Goal: Task Accomplishment & Management: Use online tool/utility

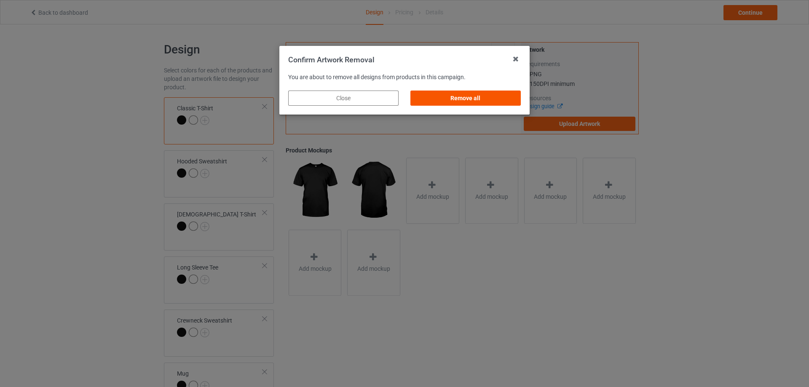
click at [491, 93] on div "Remove all" at bounding box center [465, 98] width 110 height 15
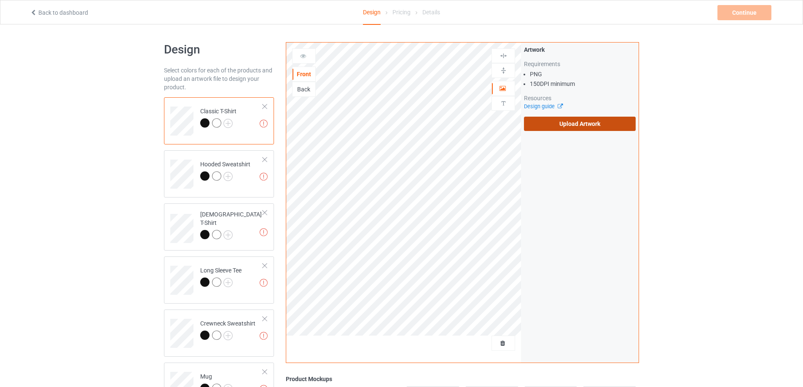
click at [600, 118] on label "Upload Artwork" at bounding box center [580, 124] width 112 height 14
click at [0, 0] on input "Upload Artwork" at bounding box center [0, 0] width 0 height 0
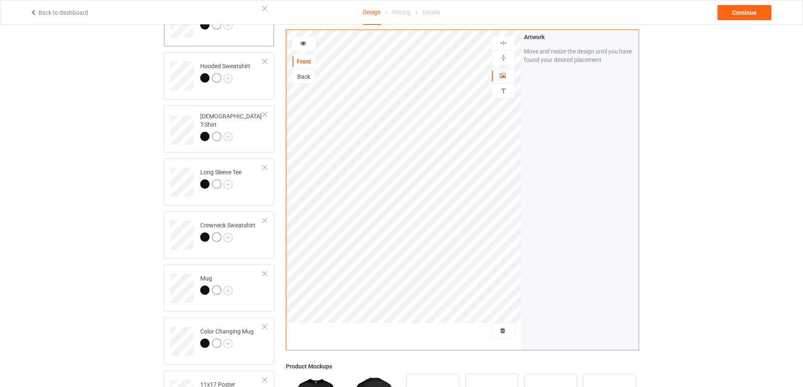
scroll to position [126, 0]
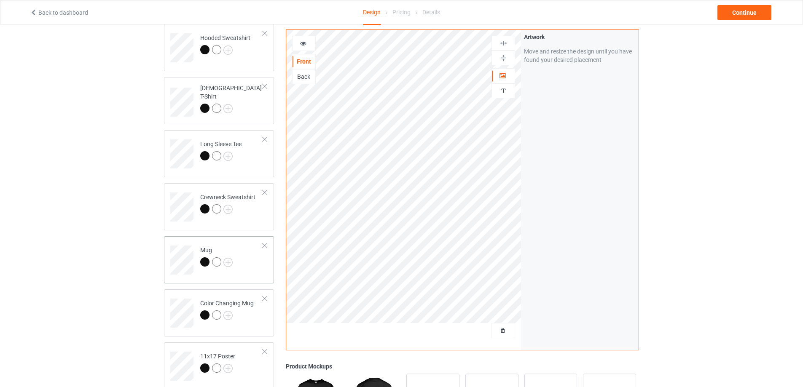
click at [261, 271] on td "Mug" at bounding box center [232, 257] width 72 height 35
click at [502, 55] on img at bounding box center [503, 58] width 8 height 8
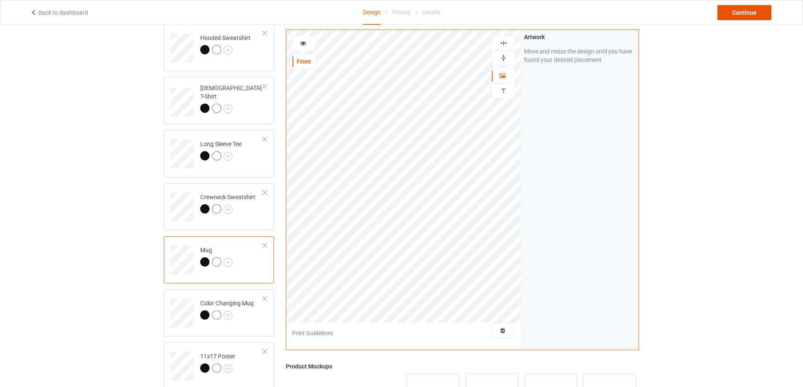
click at [741, 16] on div "Continue" at bounding box center [744, 12] width 54 height 15
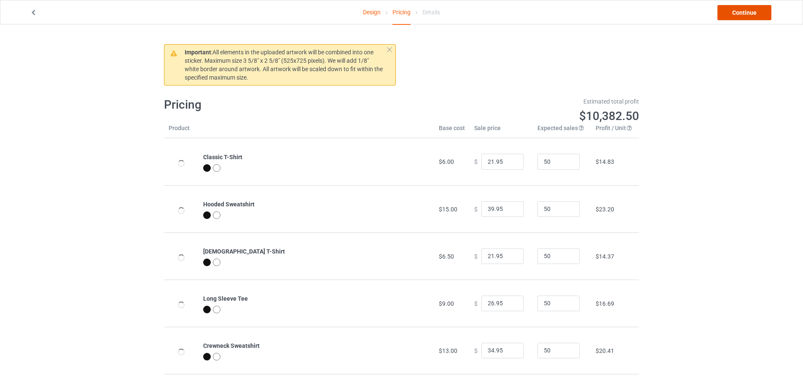
click at [741, 16] on link "Continue" at bounding box center [744, 12] width 54 height 15
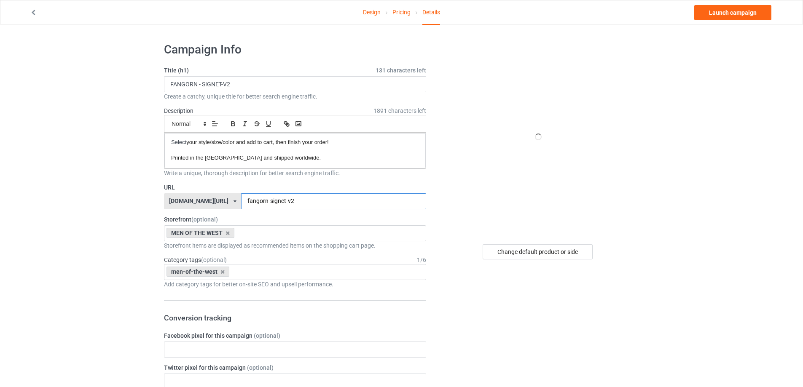
click at [297, 201] on input "fangorn-signet-v2" at bounding box center [333, 201] width 185 height 16
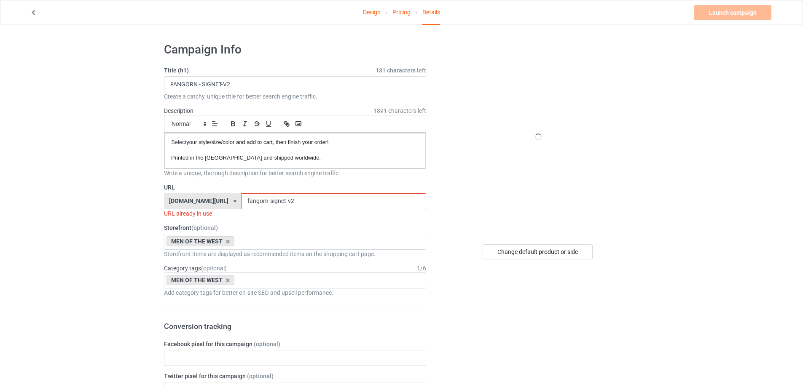
drag, startPoint x: 278, startPoint y: 202, endPoint x: 263, endPoint y: 202, distance: 14.3
click at [263, 202] on input "fangorn-signet-v2" at bounding box center [333, 201] width 185 height 16
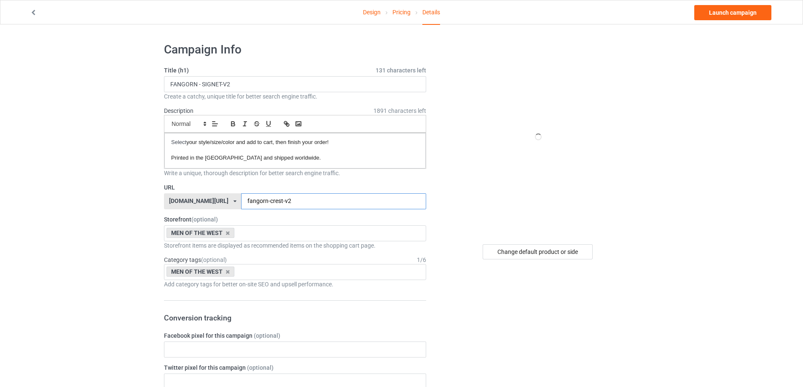
type input "fangorn-crest-v2"
drag, startPoint x: 191, startPoint y: 96, endPoint x: 0, endPoint y: 114, distance: 191.8
paste input "CRES"
type input "FANGORN - CREST-V2"
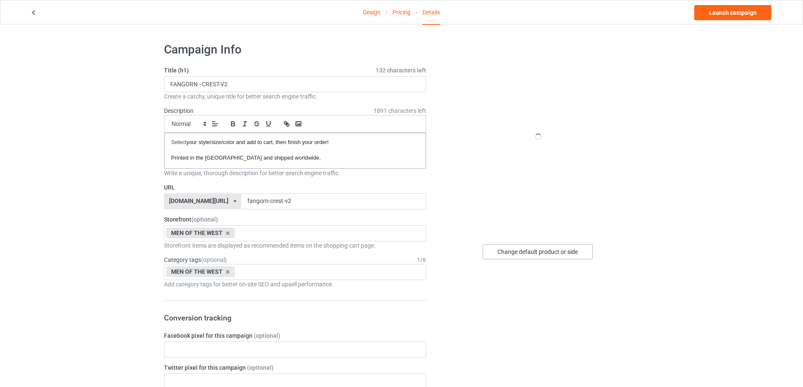
click at [558, 254] on div "Change default product or side" at bounding box center [538, 251] width 110 height 15
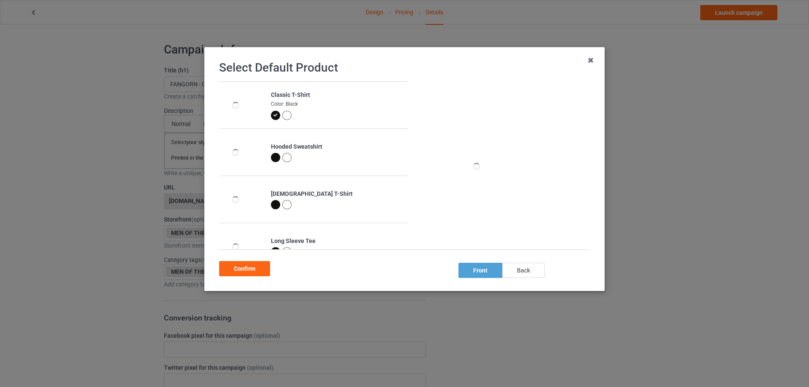
click at [515, 273] on div "back" at bounding box center [523, 270] width 43 height 15
click at [473, 270] on div "front" at bounding box center [481, 270] width 44 height 15
click at [523, 273] on div "back" at bounding box center [523, 270] width 43 height 15
click at [470, 271] on div "front" at bounding box center [481, 270] width 44 height 15
click at [238, 269] on div "Confirm" at bounding box center [244, 268] width 51 height 15
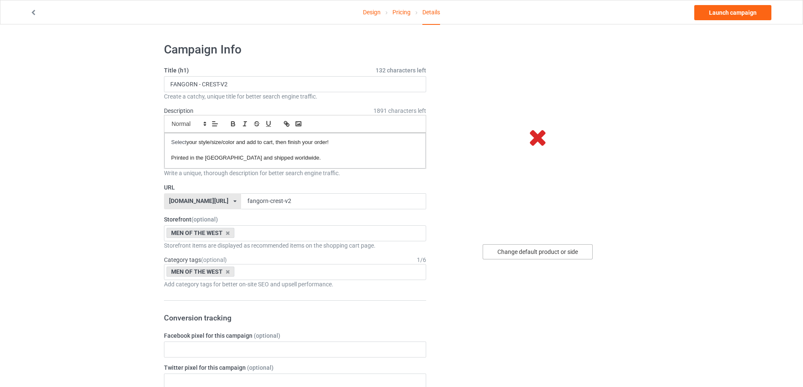
click at [560, 254] on div "Change default product or side" at bounding box center [538, 251] width 110 height 15
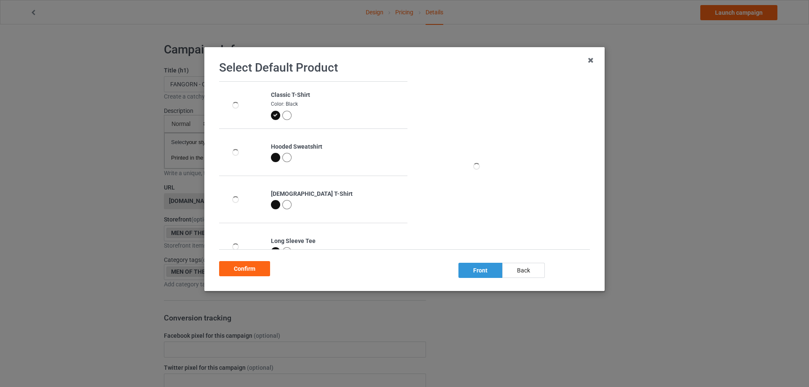
drag, startPoint x: 516, startPoint y: 272, endPoint x: 491, endPoint y: 273, distance: 24.9
click at [517, 272] on div "back" at bounding box center [523, 270] width 43 height 15
click at [485, 270] on div "front" at bounding box center [481, 270] width 44 height 15
click at [306, 59] on div "Select Default Product Classic T-Shirt Color: Black Hooded Sweatshirt [DEMOGRAP…" at bounding box center [404, 169] width 383 height 226
click at [519, 268] on div "back" at bounding box center [523, 270] width 43 height 15
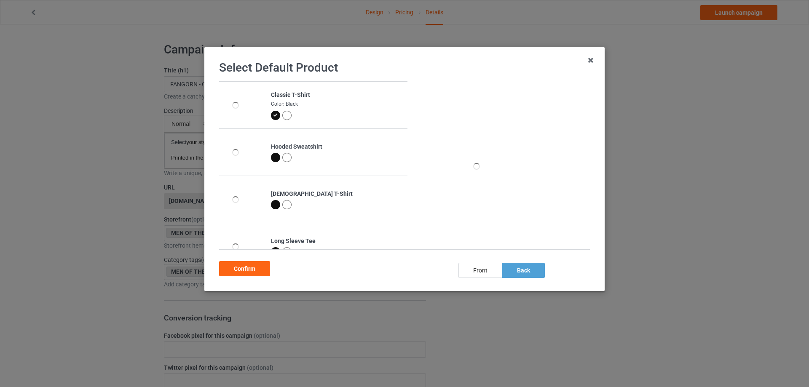
click at [468, 271] on div "front" at bounding box center [481, 270] width 44 height 15
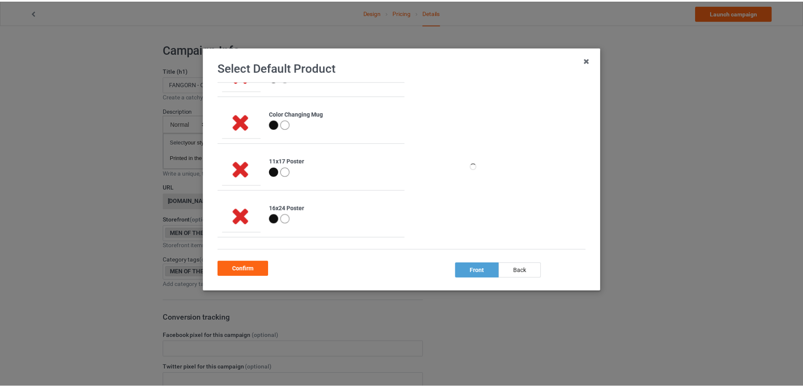
scroll to position [169, 0]
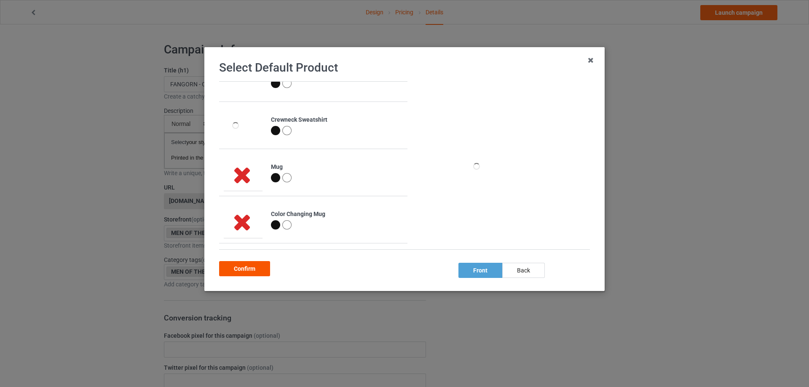
click at [249, 269] on div "Confirm" at bounding box center [244, 268] width 51 height 15
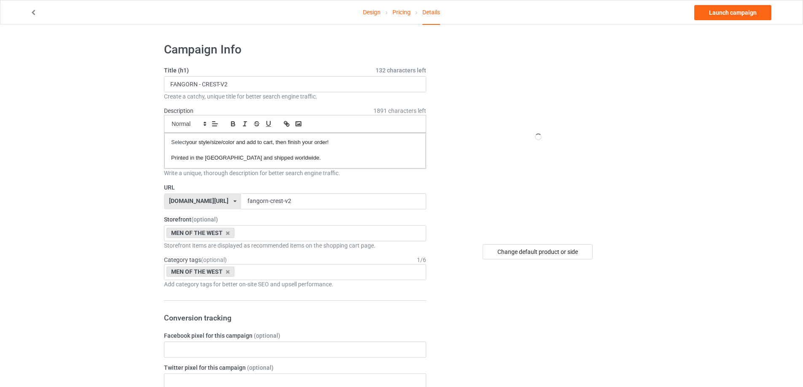
click at [403, 14] on link "Pricing" at bounding box center [401, 12] width 18 height 24
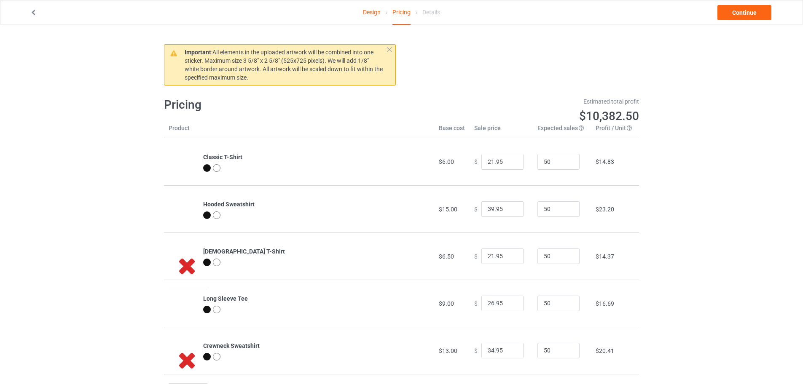
click at [368, 11] on link "Design" at bounding box center [372, 12] width 18 height 24
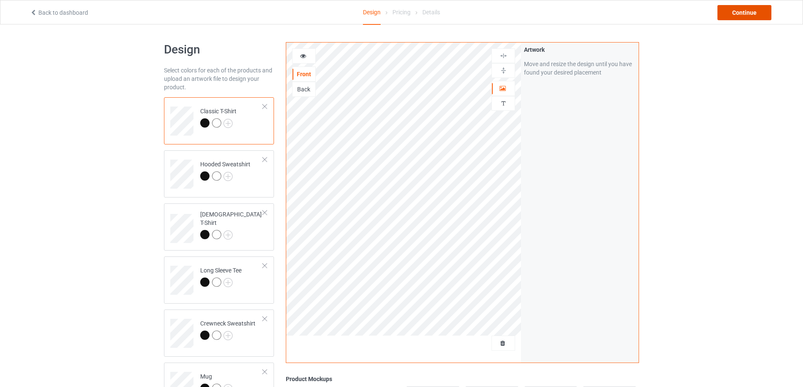
click at [740, 11] on div "Continue" at bounding box center [744, 12] width 54 height 15
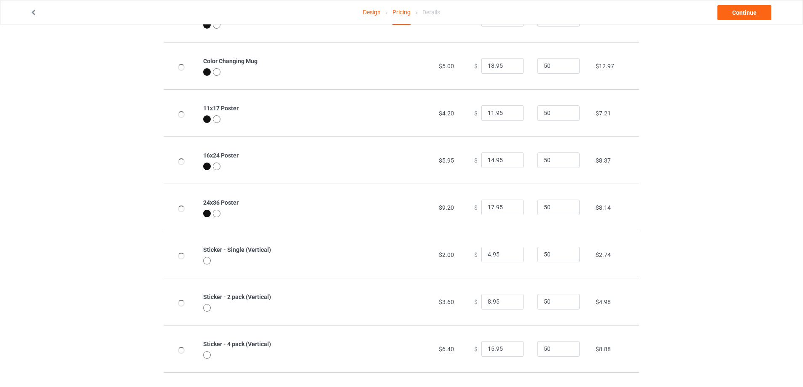
scroll to position [506, 0]
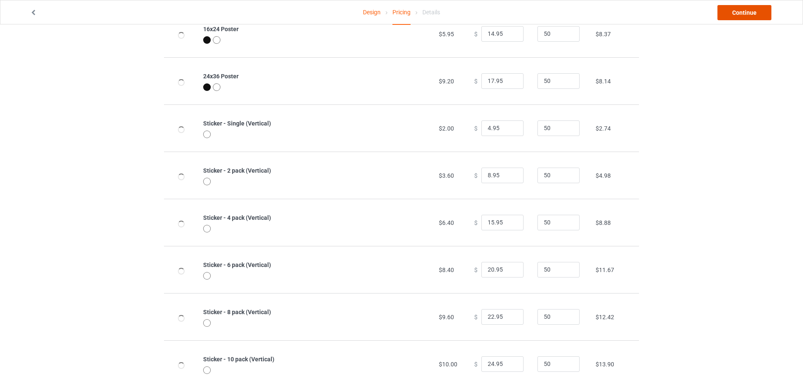
click at [741, 7] on link "Continue" at bounding box center [744, 12] width 54 height 15
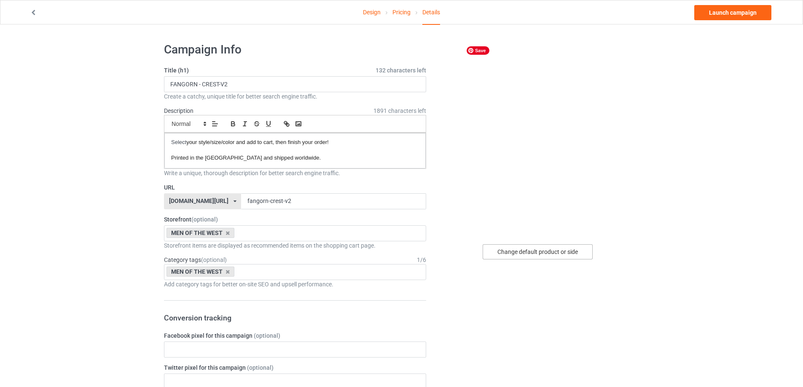
click at [551, 256] on div "Change default product or side" at bounding box center [538, 251] width 110 height 15
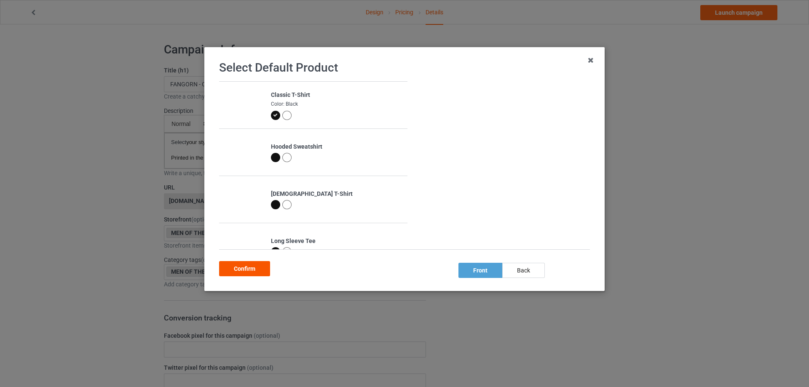
click at [259, 267] on div "Confirm" at bounding box center [244, 268] width 51 height 15
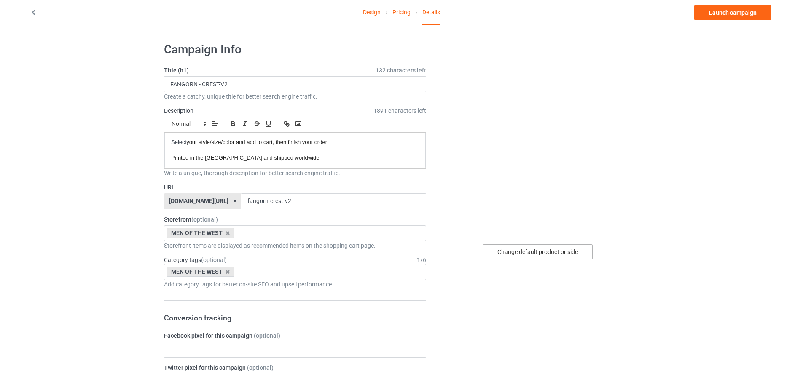
click at [538, 249] on div "Change default product or side" at bounding box center [538, 251] width 110 height 15
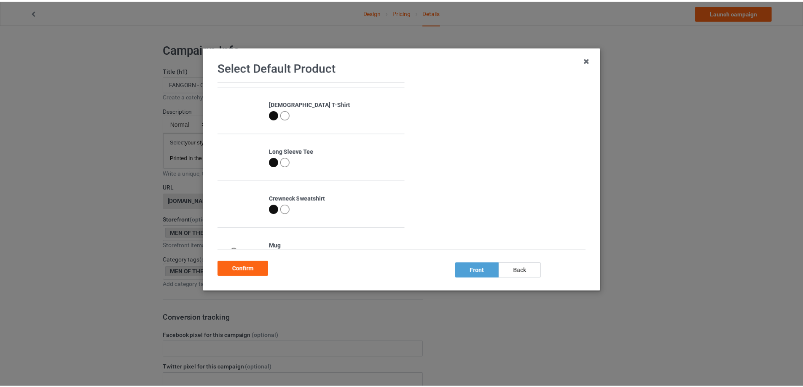
scroll to position [87, 0]
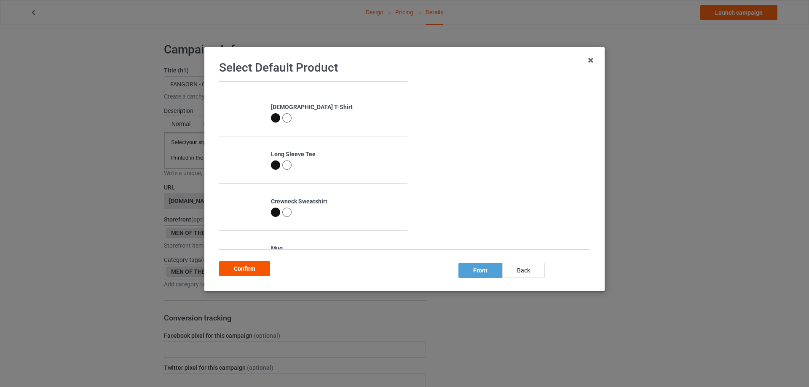
click at [244, 265] on div "Confirm" at bounding box center [244, 268] width 51 height 15
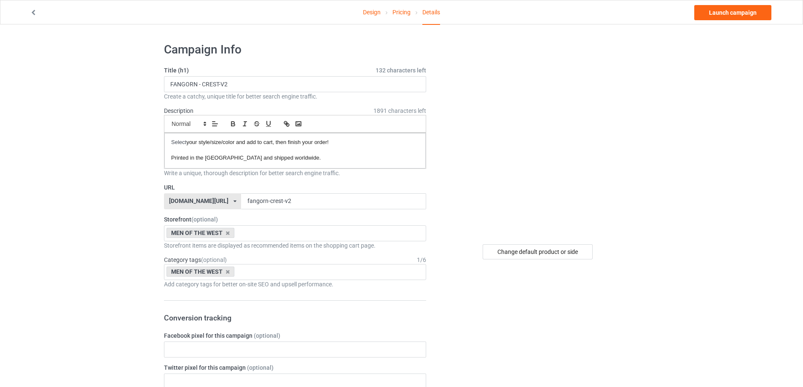
click at [368, 14] on link "Design" at bounding box center [372, 12] width 18 height 24
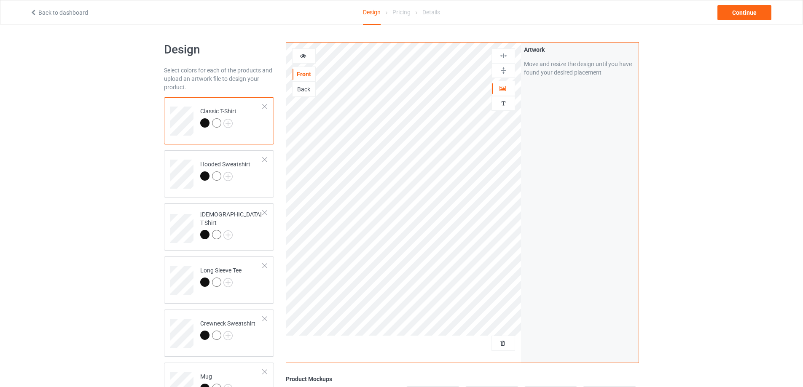
click at [302, 94] on div "Back" at bounding box center [304, 89] width 24 height 15
click at [302, 90] on div "Back" at bounding box center [303, 89] width 23 height 8
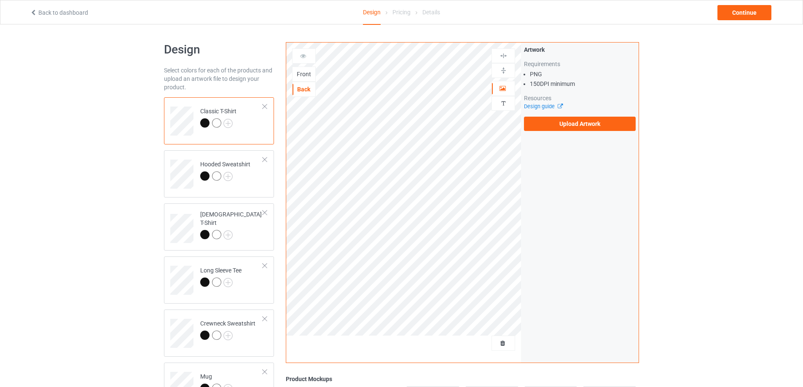
click at [304, 72] on div "Front" at bounding box center [303, 74] width 23 height 8
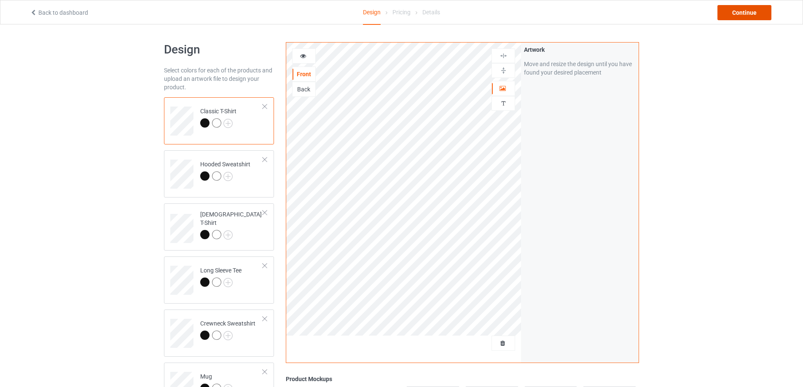
click at [730, 10] on div "Continue" at bounding box center [744, 12] width 54 height 15
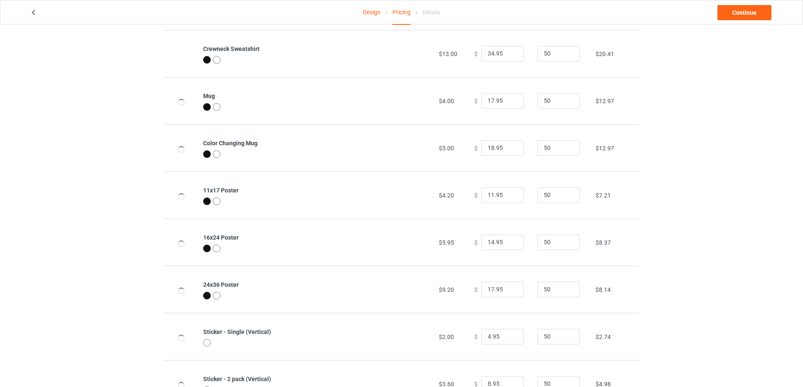
scroll to position [276, 0]
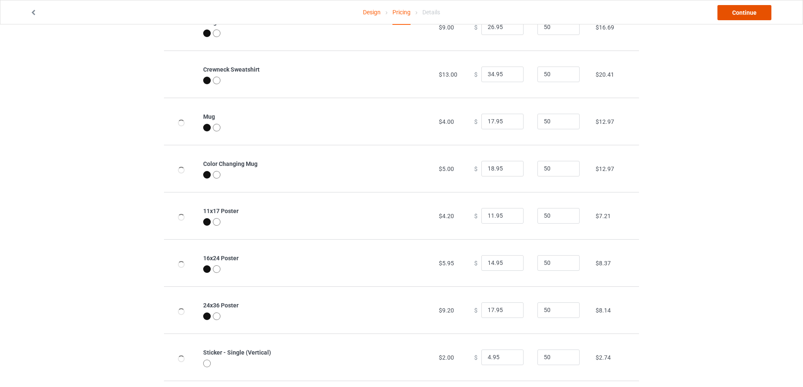
click at [738, 9] on link "Continue" at bounding box center [744, 12] width 54 height 15
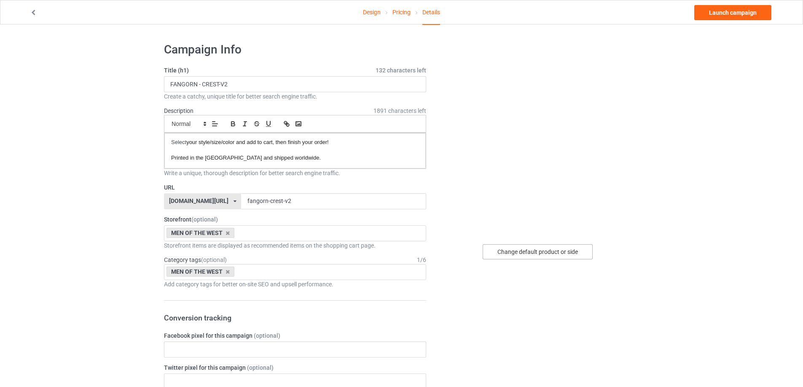
click at [534, 250] on div "Change default product or side" at bounding box center [538, 251] width 110 height 15
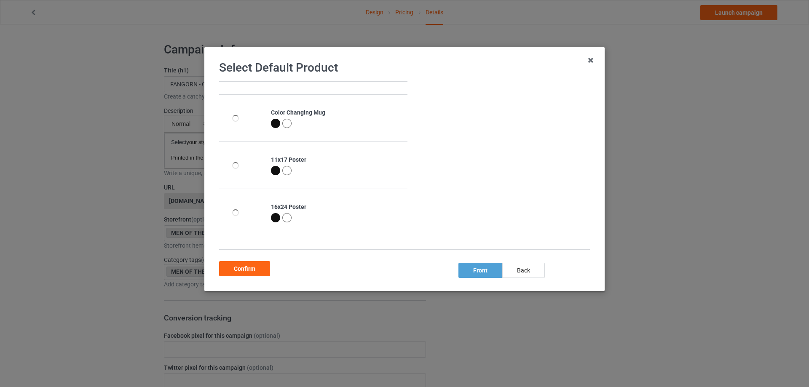
scroll to position [253, 0]
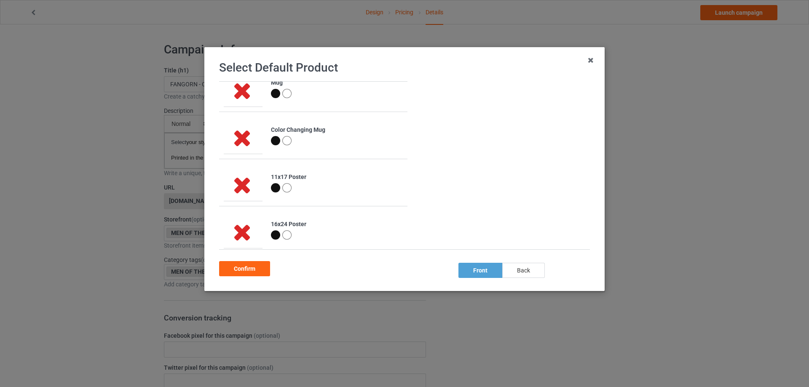
click at [531, 266] on div "back" at bounding box center [523, 270] width 43 height 15
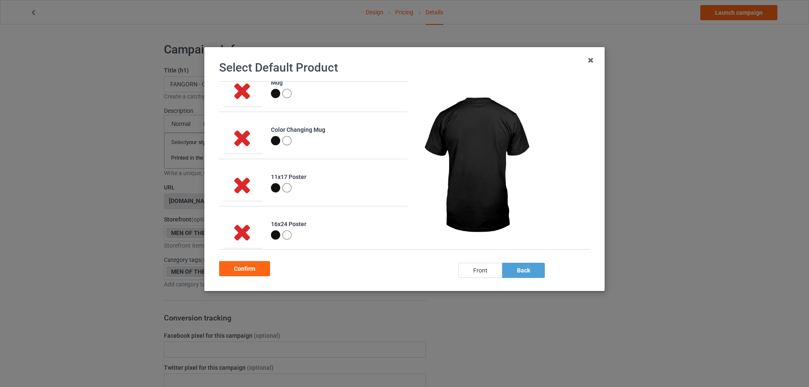
click at [477, 270] on div "front" at bounding box center [481, 270] width 44 height 15
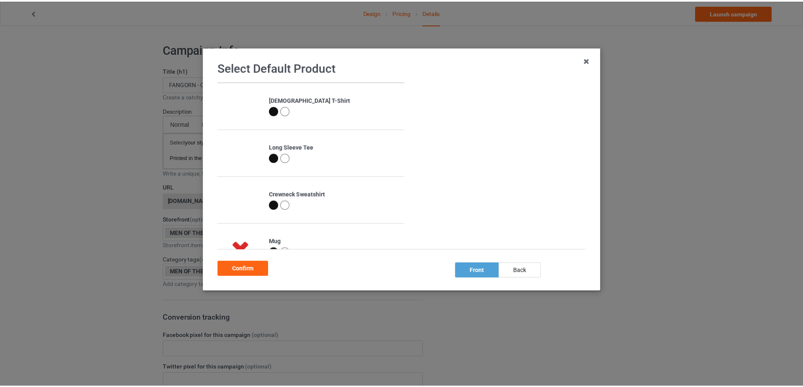
scroll to position [0, 0]
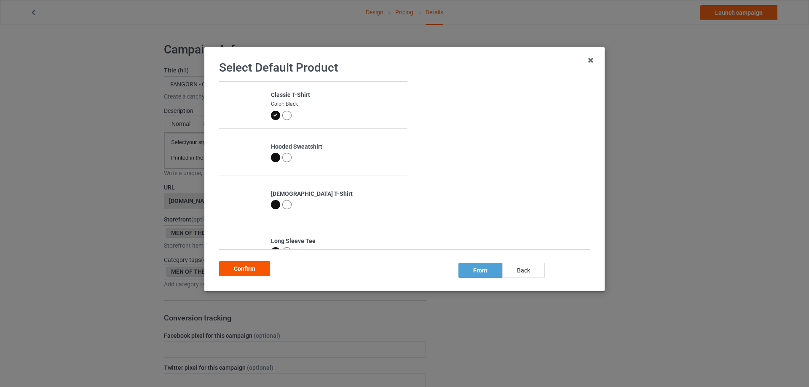
click at [238, 271] on div "Confirm" at bounding box center [244, 268] width 51 height 15
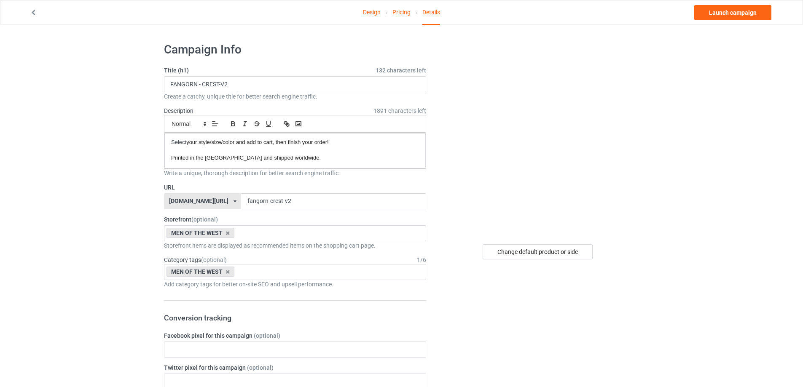
click at [401, 12] on link "Pricing" at bounding box center [401, 12] width 18 height 24
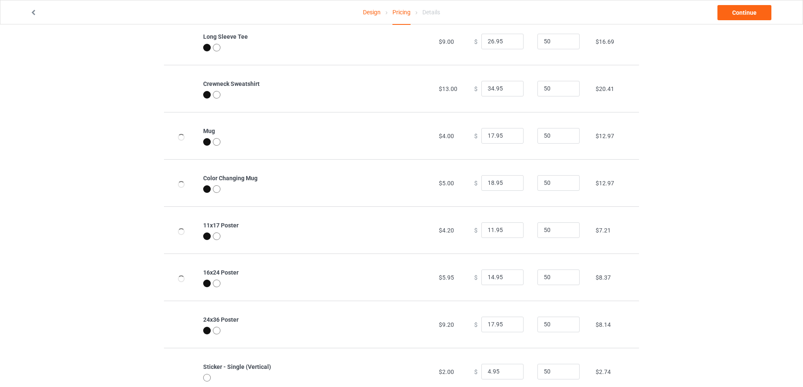
scroll to position [234, 0]
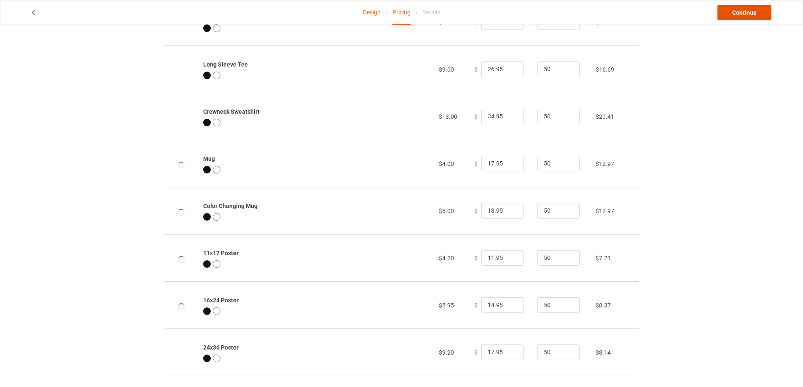
click at [738, 10] on link "Continue" at bounding box center [744, 12] width 54 height 15
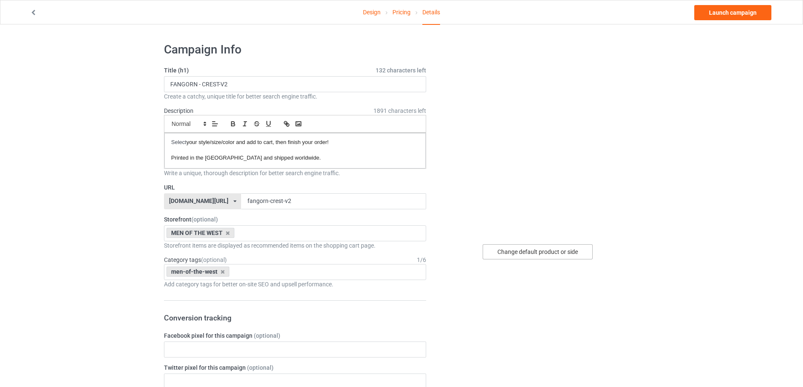
click at [555, 248] on div "Change default product or side" at bounding box center [538, 251] width 110 height 15
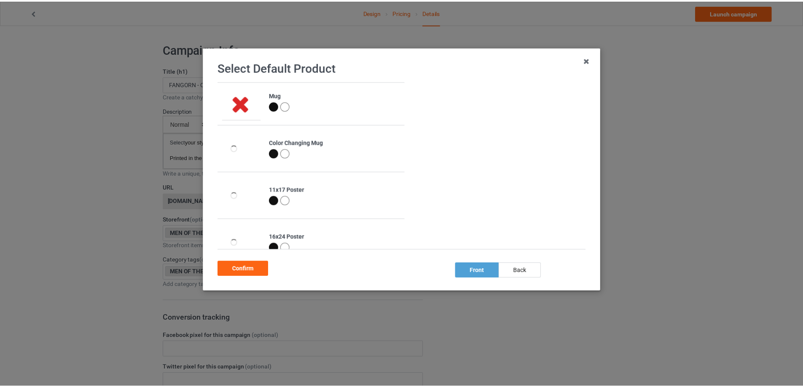
scroll to position [253, 0]
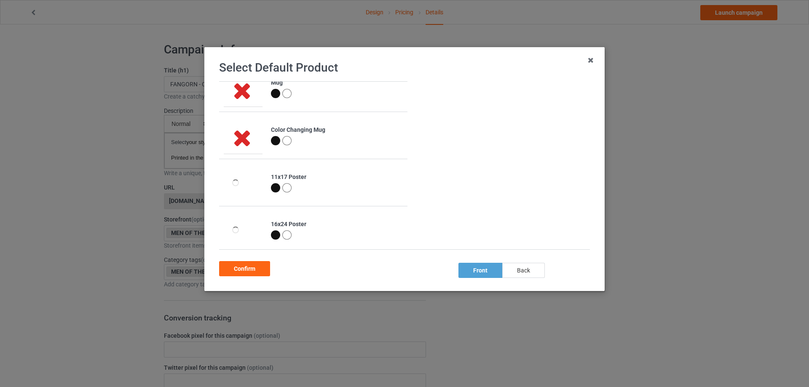
click at [523, 271] on div "back" at bounding box center [523, 270] width 43 height 15
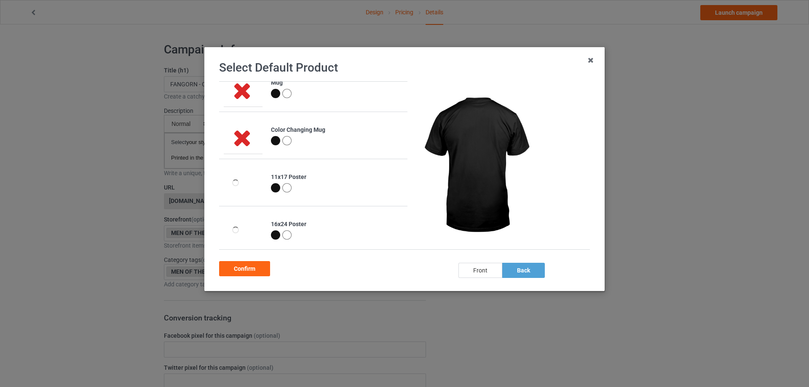
click at [475, 271] on div "front" at bounding box center [481, 270] width 44 height 15
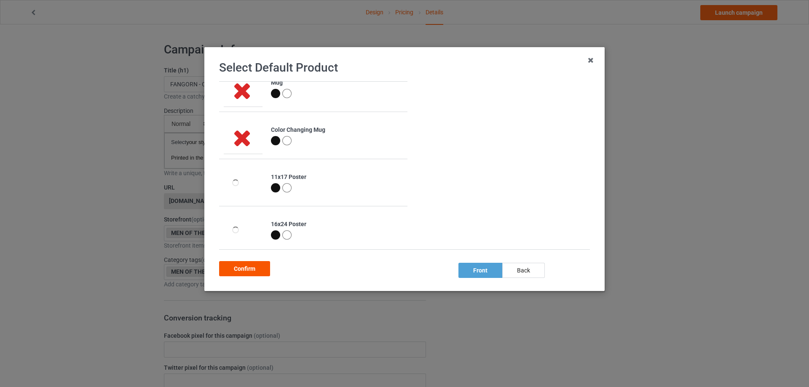
click at [250, 264] on div "Confirm" at bounding box center [244, 268] width 51 height 15
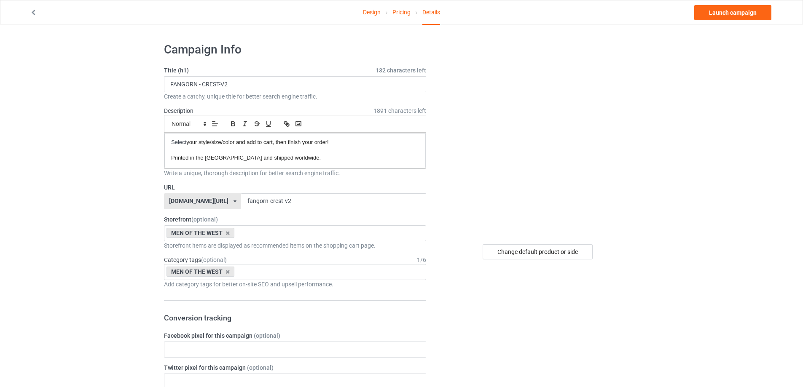
click at [403, 11] on link "Pricing" at bounding box center [401, 12] width 18 height 24
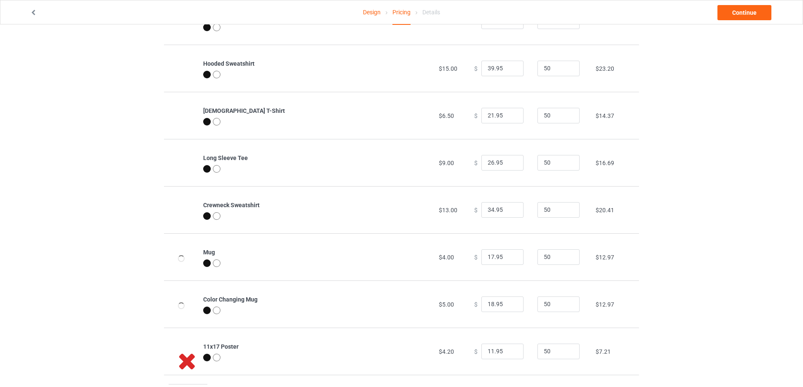
scroll to position [126, 0]
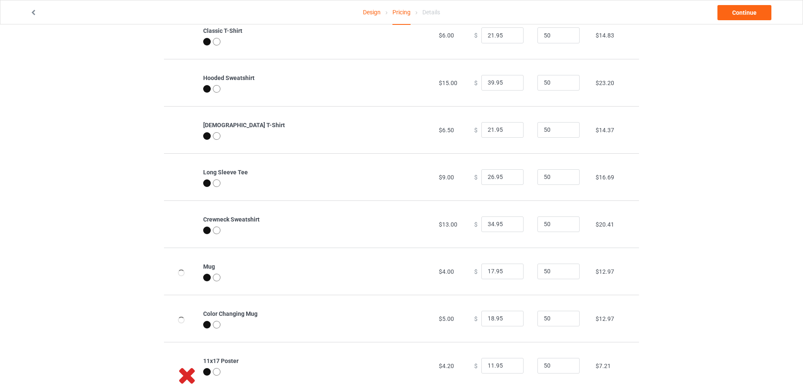
click at [374, 17] on link "Design" at bounding box center [372, 12] width 18 height 24
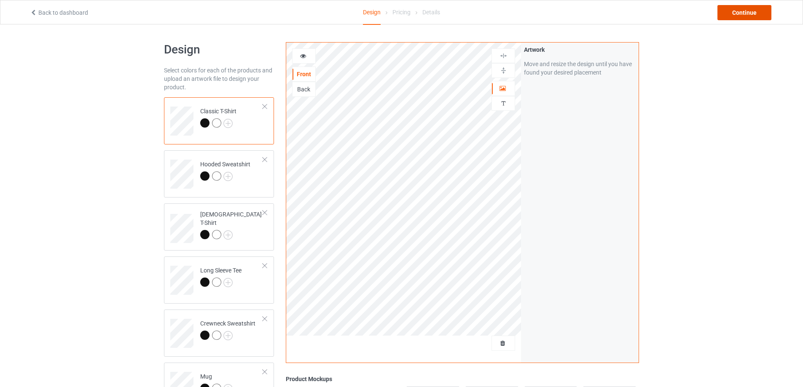
click at [746, 13] on div "Continue" at bounding box center [744, 12] width 54 height 15
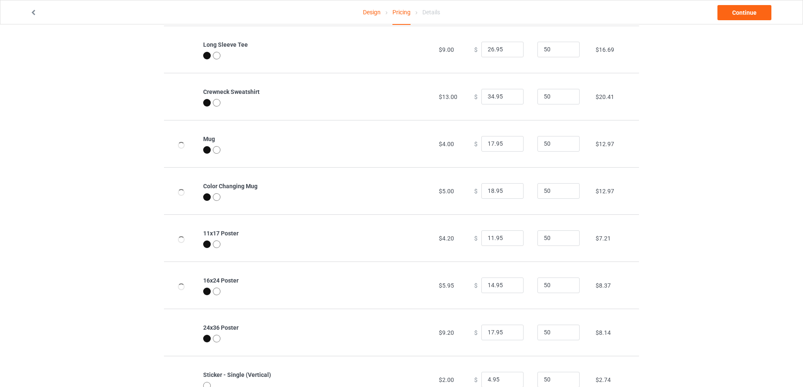
scroll to position [253, 0]
click at [375, 16] on link "Design" at bounding box center [372, 12] width 18 height 24
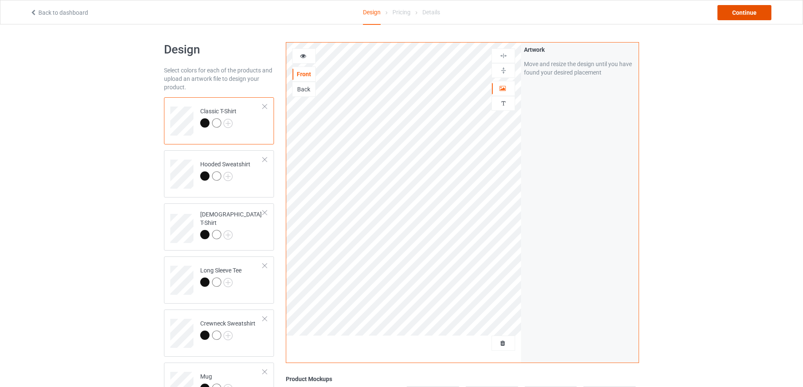
click at [742, 14] on div "Continue" at bounding box center [744, 12] width 54 height 15
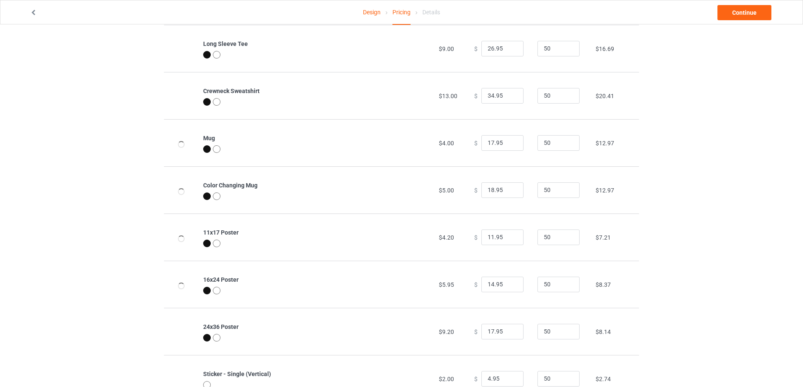
scroll to position [253, 0]
click at [743, 15] on link "Continue" at bounding box center [744, 12] width 54 height 15
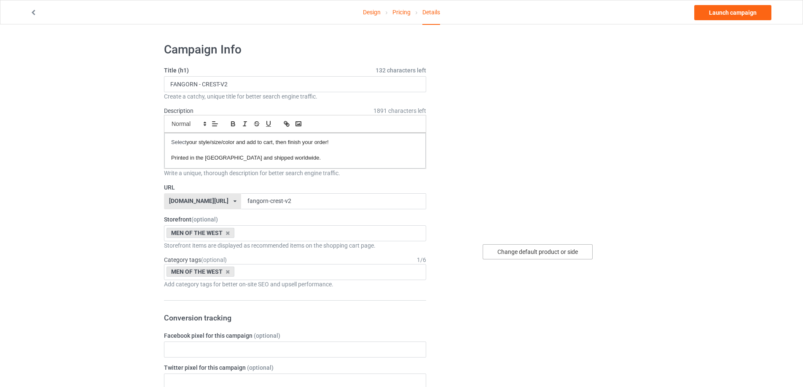
click at [492, 254] on div "Change default product or side" at bounding box center [538, 251] width 110 height 15
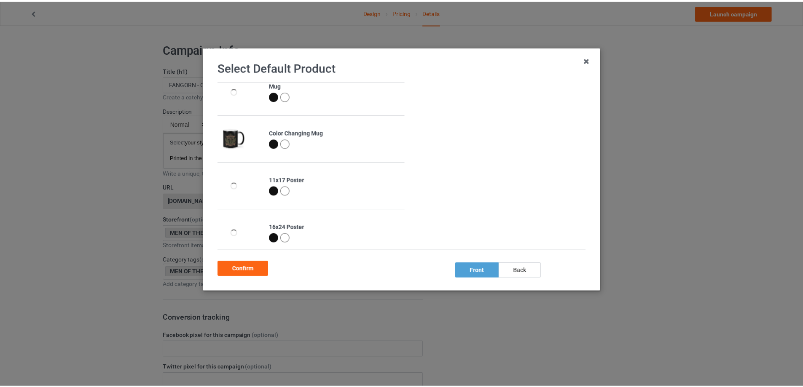
scroll to position [253, 0]
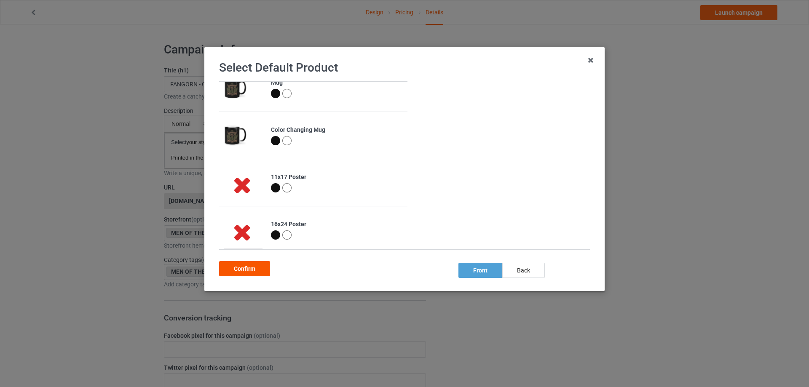
click at [250, 268] on div "Confirm" at bounding box center [244, 268] width 51 height 15
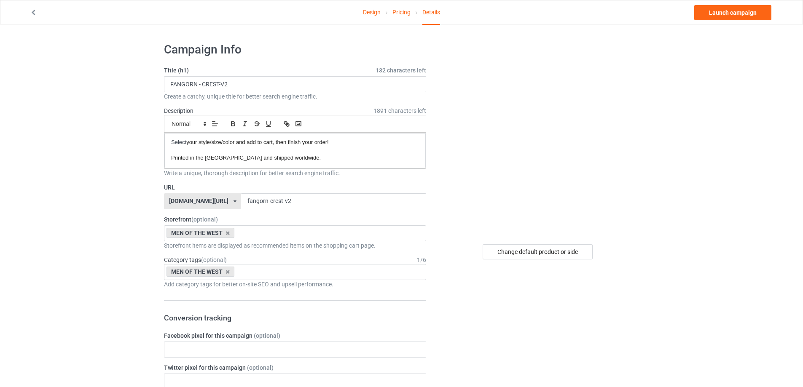
click at [399, 13] on link "Pricing" at bounding box center [401, 12] width 18 height 24
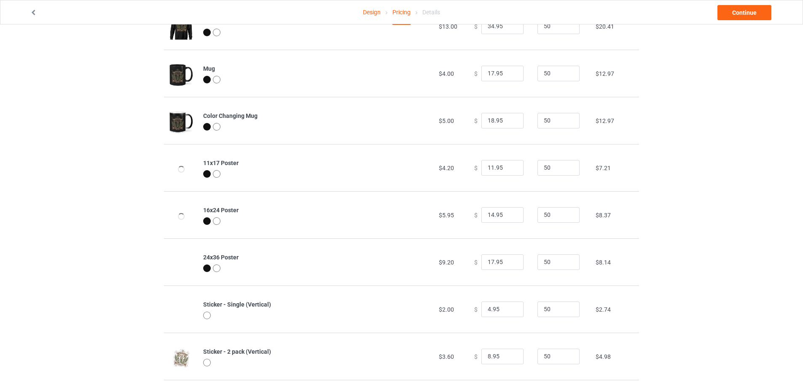
scroll to position [337, 0]
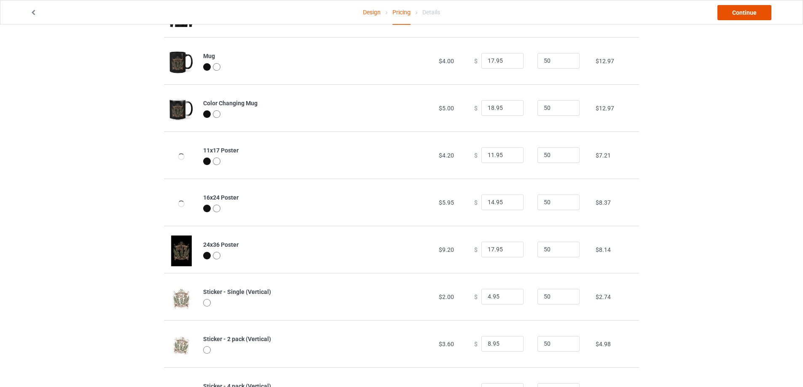
click at [736, 14] on link "Continue" at bounding box center [744, 12] width 54 height 15
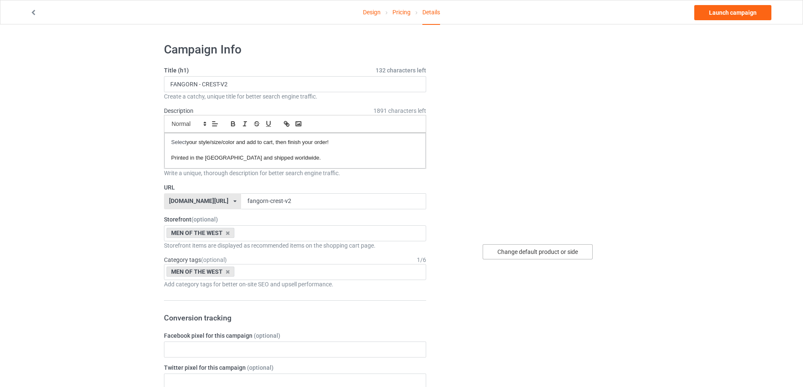
click at [567, 254] on div "Change default product or side" at bounding box center [538, 251] width 110 height 15
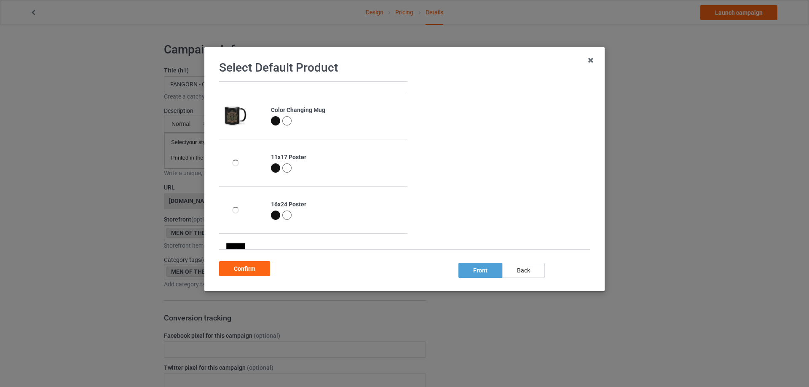
scroll to position [295, 0]
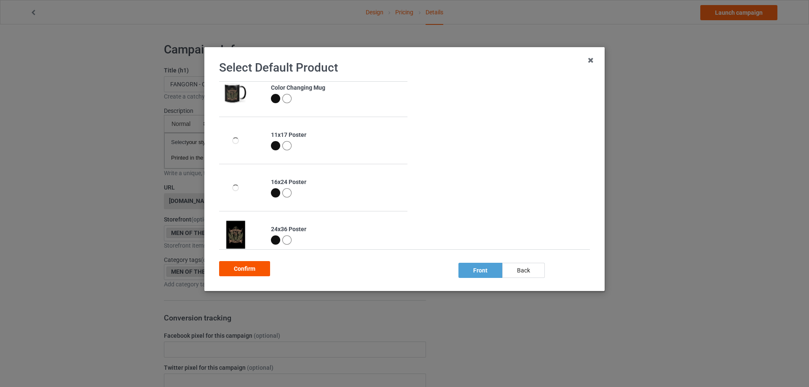
click at [250, 267] on div "Confirm" at bounding box center [244, 268] width 51 height 15
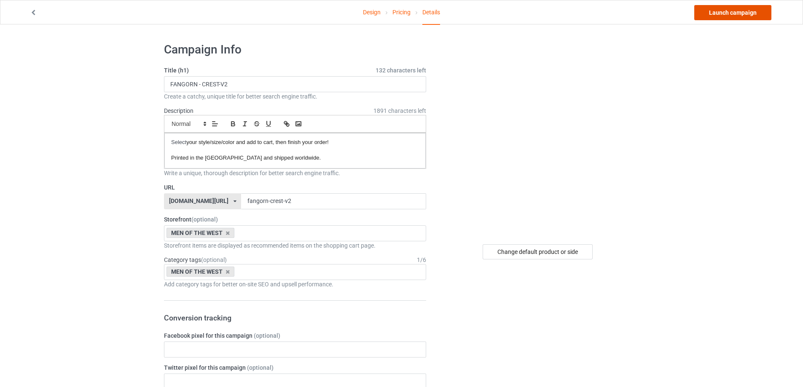
click at [714, 15] on link "Launch campaign" at bounding box center [732, 12] width 77 height 15
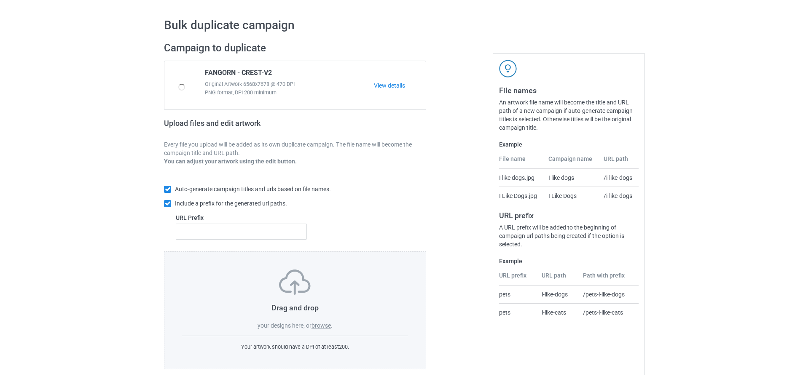
scroll to position [24, 0]
click at [319, 328] on label "browse" at bounding box center [320, 325] width 19 height 7
click at [0, 0] on input "browse" at bounding box center [0, 0] width 0 height 0
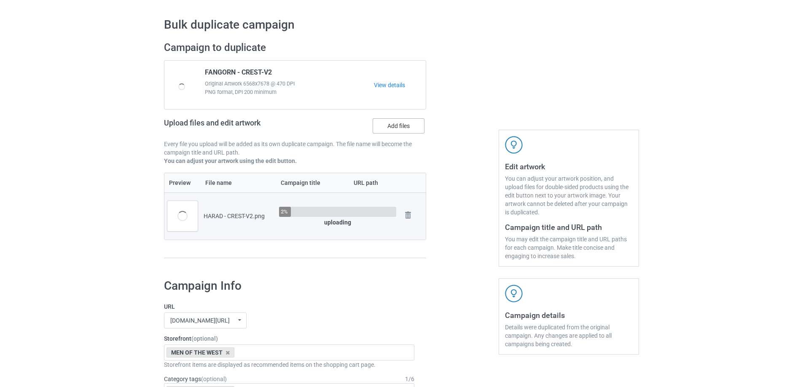
click at [399, 125] on label "Add files" at bounding box center [399, 125] width 52 height 15
click at [0, 0] on input "Add files" at bounding box center [0, 0] width 0 height 0
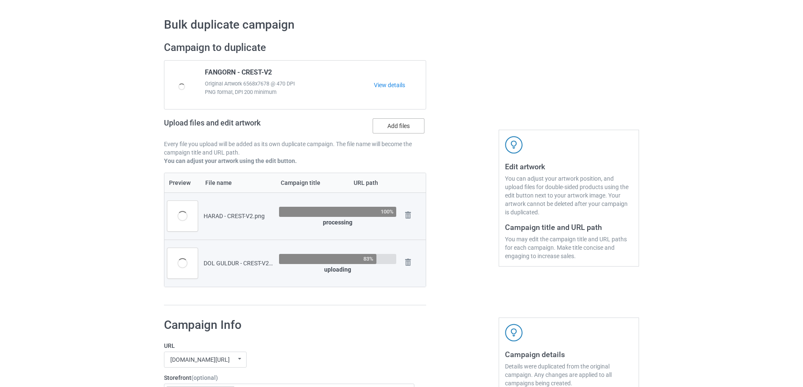
click at [413, 126] on label "Add files" at bounding box center [399, 125] width 52 height 15
click at [0, 0] on input "Add files" at bounding box center [0, 0] width 0 height 0
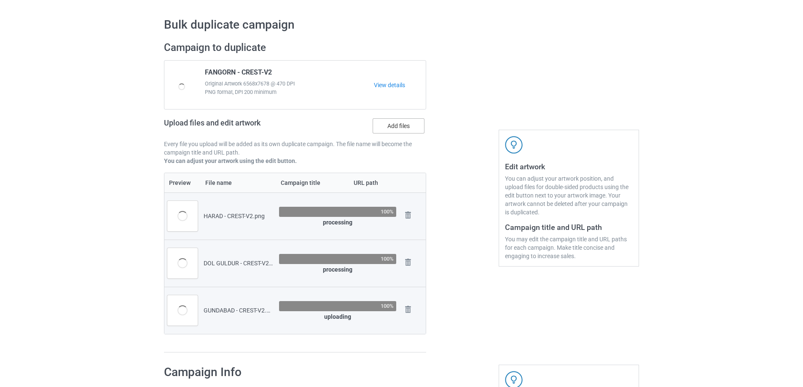
click at [396, 129] on label "Add files" at bounding box center [399, 125] width 52 height 15
click at [0, 0] on input "Add files" at bounding box center [0, 0] width 0 height 0
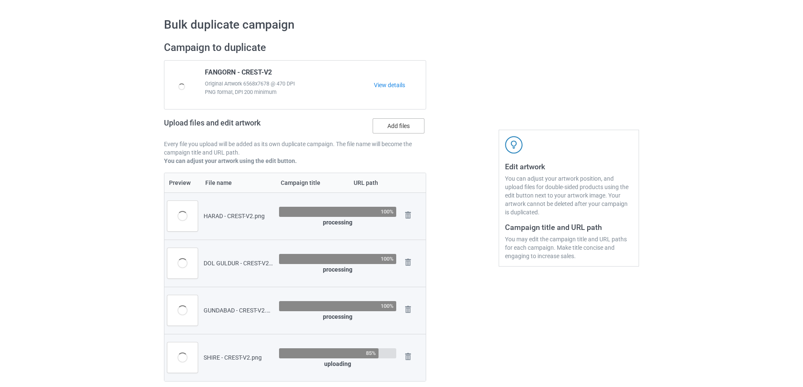
click at [404, 125] on label "Add files" at bounding box center [399, 125] width 52 height 15
click at [0, 0] on input "Add files" at bounding box center [0, 0] width 0 height 0
click at [387, 126] on label "Add files" at bounding box center [399, 125] width 52 height 15
click at [0, 0] on input "Add files" at bounding box center [0, 0] width 0 height 0
click at [407, 130] on label "Add files" at bounding box center [399, 125] width 52 height 15
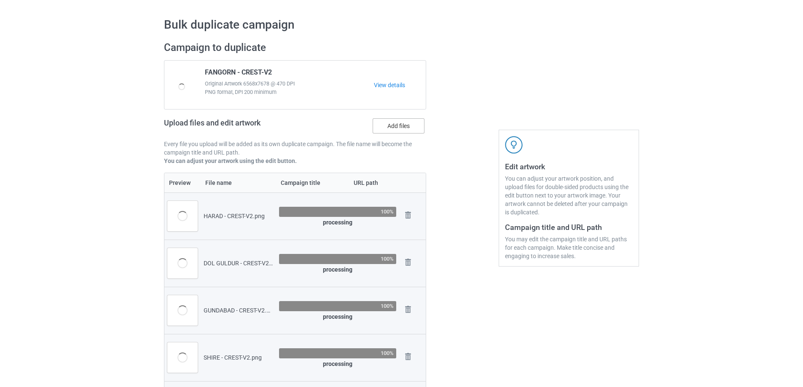
click at [0, 0] on input "Add files" at bounding box center [0, 0] width 0 height 0
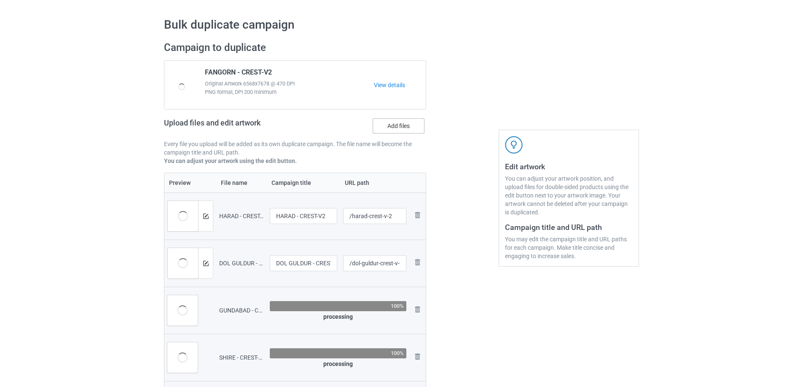
click at [402, 127] on label "Add files" at bounding box center [399, 125] width 52 height 15
click at [0, 0] on input "Add files" at bounding box center [0, 0] width 0 height 0
click at [394, 129] on label "Add files" at bounding box center [399, 125] width 52 height 15
click at [0, 0] on input "Add files" at bounding box center [0, 0] width 0 height 0
click at [402, 129] on label "Add files" at bounding box center [399, 125] width 52 height 15
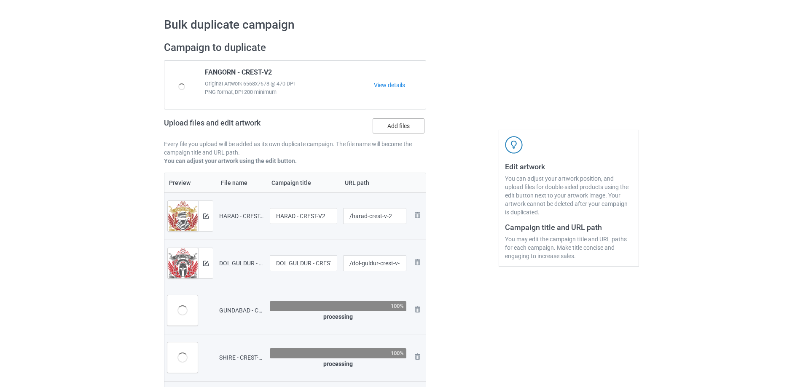
click at [0, 0] on input "Add files" at bounding box center [0, 0] width 0 height 0
click at [396, 126] on label "Add files" at bounding box center [399, 125] width 52 height 15
click at [0, 0] on input "Add files" at bounding box center [0, 0] width 0 height 0
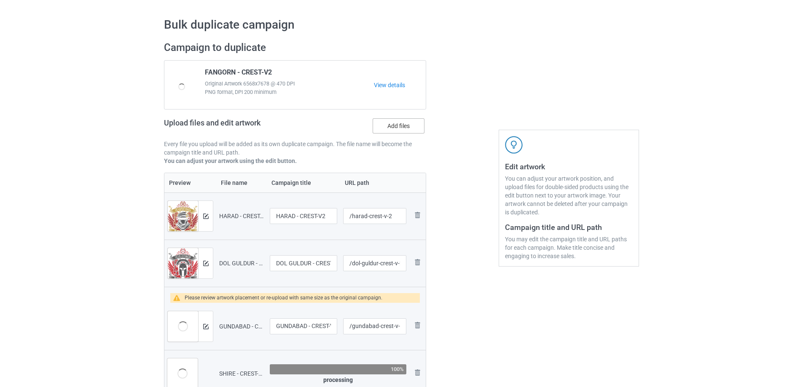
click at [406, 130] on label "Add files" at bounding box center [399, 125] width 52 height 15
click at [0, 0] on input "Add files" at bounding box center [0, 0] width 0 height 0
click at [391, 124] on label "Add files" at bounding box center [399, 125] width 52 height 15
click at [0, 0] on input "Add files" at bounding box center [0, 0] width 0 height 0
click at [402, 133] on label "Add files" at bounding box center [399, 125] width 52 height 15
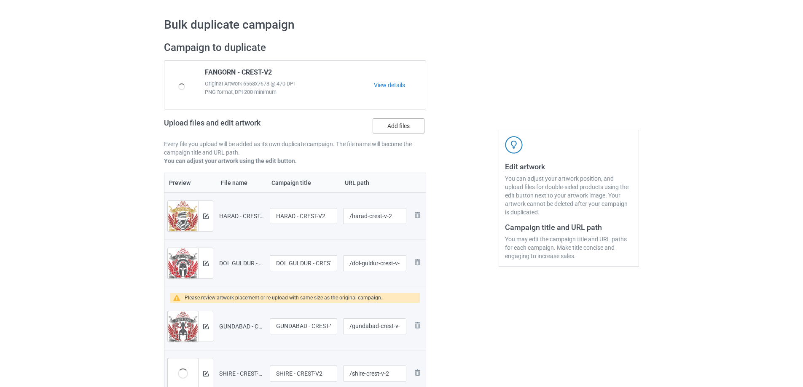
click at [0, 0] on input "Add files" at bounding box center [0, 0] width 0 height 0
click at [413, 123] on label "Add files" at bounding box center [399, 125] width 52 height 15
click at [0, 0] on input "Add files" at bounding box center [0, 0] width 0 height 0
click at [402, 126] on label "Add files" at bounding box center [399, 125] width 52 height 15
click at [0, 0] on input "Add files" at bounding box center [0, 0] width 0 height 0
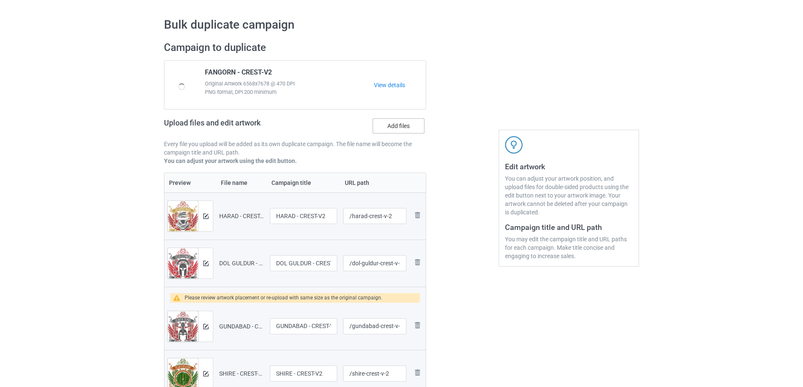
click at [395, 127] on label "Add files" at bounding box center [399, 125] width 52 height 15
click at [0, 0] on input "Add files" at bounding box center [0, 0] width 0 height 0
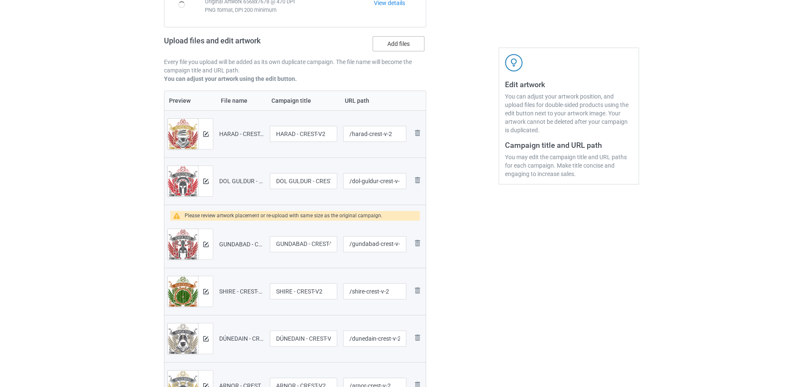
scroll to position [84, 0]
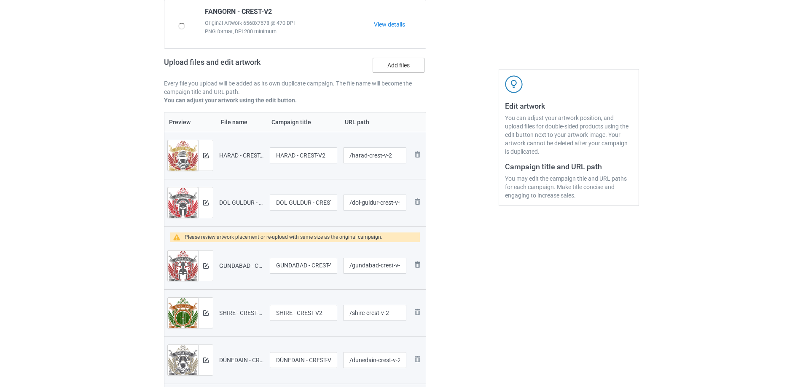
click at [408, 69] on label "Add files" at bounding box center [399, 65] width 52 height 15
click at [0, 0] on input "Add files" at bounding box center [0, 0] width 0 height 0
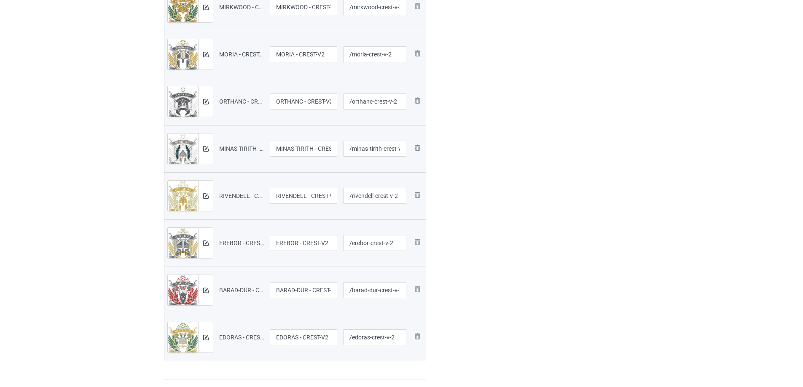
scroll to position [674, 0]
click at [419, 289] on img at bounding box center [417, 289] width 10 height 10
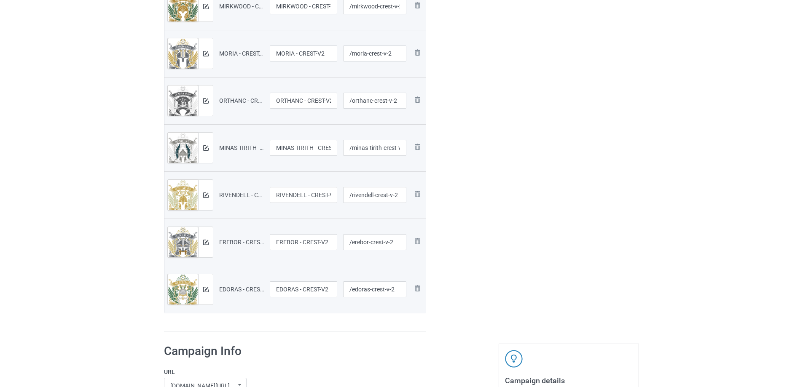
click at [0, 0] on img at bounding box center [0, 0] width 0 height 0
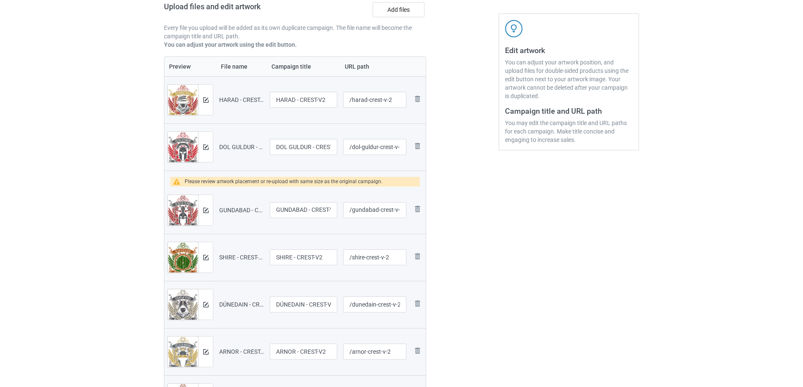
scroll to position [126, 0]
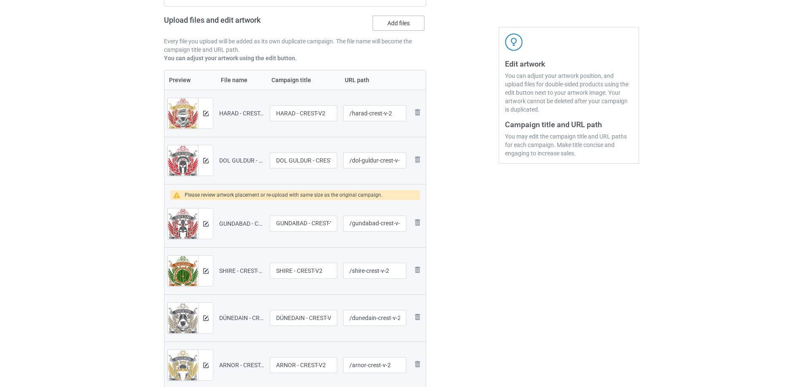
click at [400, 22] on label "Add files" at bounding box center [399, 23] width 52 height 15
click at [0, 0] on input "Add files" at bounding box center [0, 0] width 0 height 0
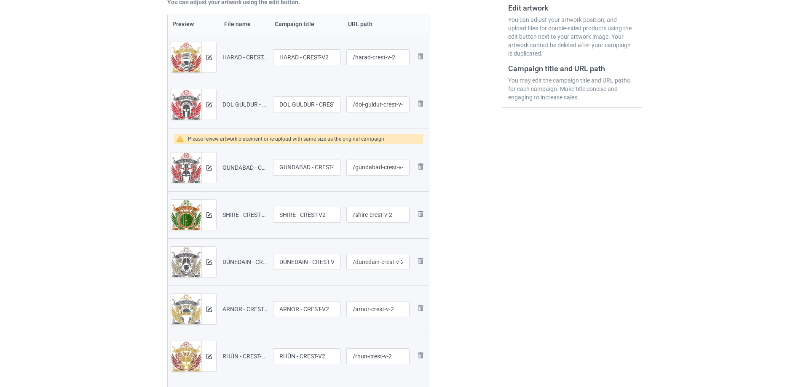
scroll to position [169, 0]
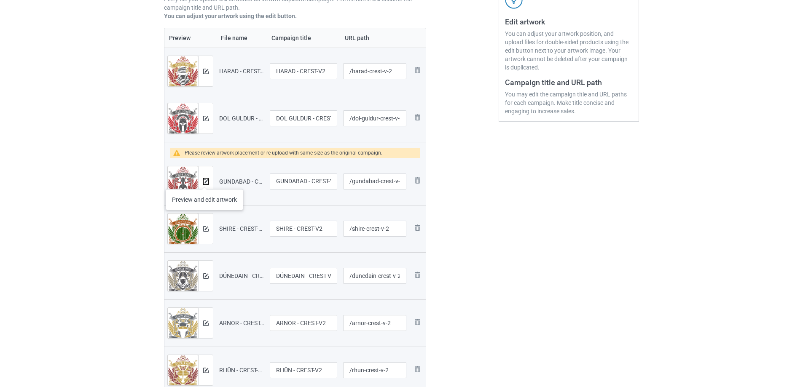
click at [204, 181] on img at bounding box center [205, 181] width 5 height 5
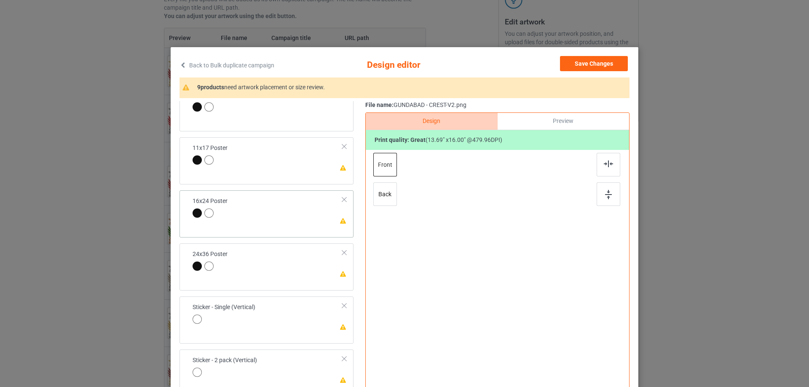
scroll to position [337, 0]
click at [297, 166] on td "Please review artwork placement 11x17 Poster" at bounding box center [267, 153] width 159 height 29
click at [609, 186] on div at bounding box center [609, 194] width 24 height 24
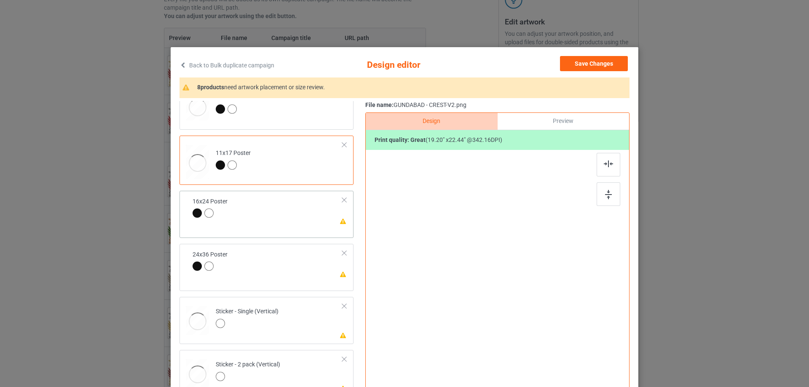
click at [608, 164] on img at bounding box center [608, 164] width 9 height 7
drag, startPoint x: 293, startPoint y: 223, endPoint x: 567, endPoint y: 211, distance: 274.2
click at [294, 223] on td "Please review artwork placement 16x24 Poster" at bounding box center [267, 208] width 159 height 29
click at [602, 198] on div at bounding box center [609, 194] width 24 height 24
click at [605, 163] on img at bounding box center [608, 164] width 9 height 7
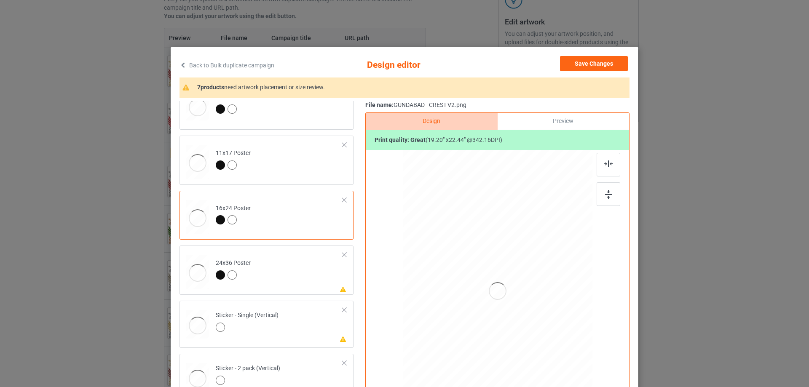
click at [300, 273] on td "Please review artwork placement 24x36 Poster" at bounding box center [279, 270] width 136 height 43
click at [606, 195] on img at bounding box center [608, 194] width 7 height 9
drag, startPoint x: 603, startPoint y: 158, endPoint x: 322, endPoint y: 311, distance: 319.6
click at [603, 158] on div at bounding box center [609, 165] width 24 height 24
click at [268, 327] on div at bounding box center [247, 329] width 63 height 12
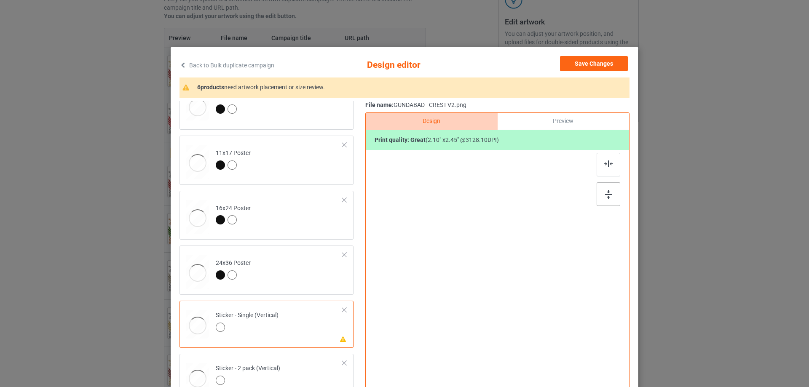
click at [613, 195] on div at bounding box center [609, 194] width 24 height 24
click at [602, 168] on div at bounding box center [609, 165] width 24 height 24
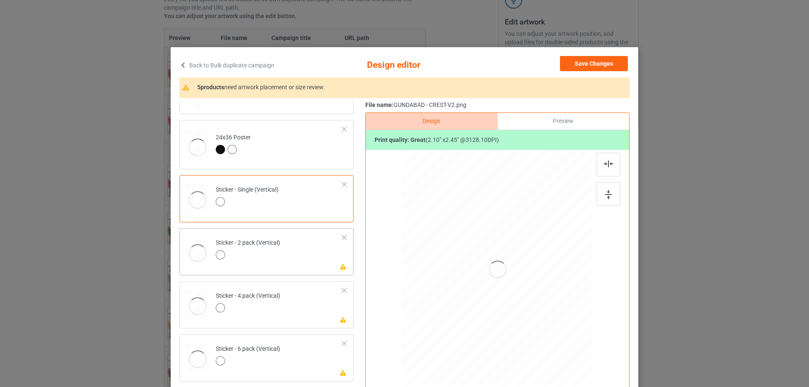
scroll to position [464, 0]
click at [298, 255] on td "Please review artwork placement Sticker - 2 pack (Vertical)" at bounding box center [279, 249] width 136 height 37
drag, startPoint x: 607, startPoint y: 190, endPoint x: 606, endPoint y: 179, distance: 10.7
click at [607, 189] on div at bounding box center [609, 194] width 24 height 24
drag, startPoint x: 601, startPoint y: 162, endPoint x: 357, endPoint y: 267, distance: 265.1
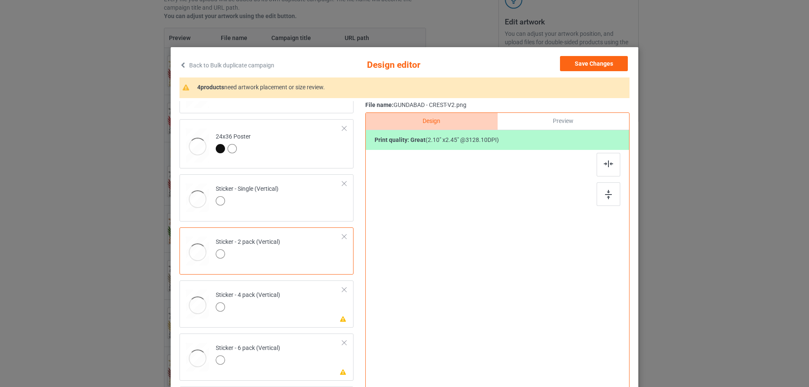
click at [601, 162] on div at bounding box center [609, 165] width 24 height 24
click at [283, 329] on div "Classic T-Shirt Hooded Sweatshirt Ladies T-Shirt Long Sleeve Tee Crewneck Sweat…" at bounding box center [270, 89] width 180 height 903
click at [302, 314] on td "Please review artwork placement Sticker - 4 pack (Vertical)" at bounding box center [279, 302] width 136 height 37
click at [606, 195] on img at bounding box center [608, 194] width 7 height 9
click at [604, 163] on img at bounding box center [608, 164] width 9 height 7
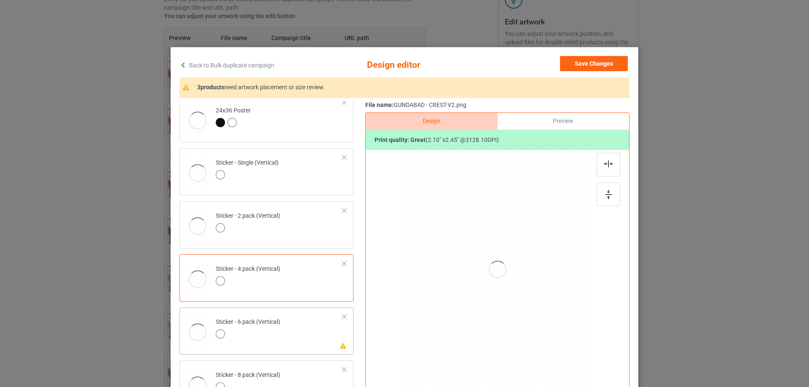
scroll to position [548, 0]
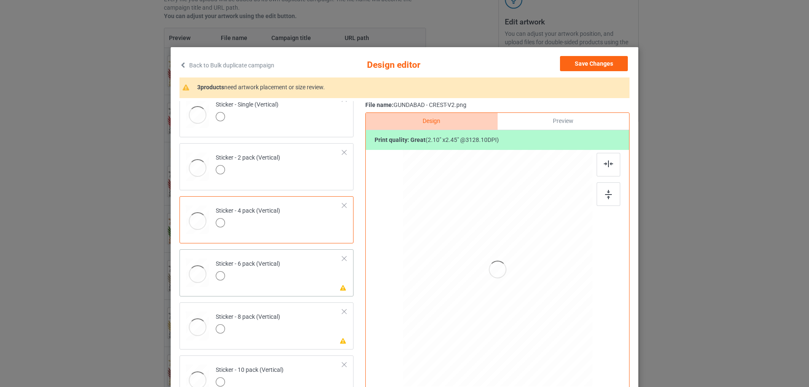
click at [298, 281] on td "Please review artwork placement Sticker - 6 pack (Vertical)" at bounding box center [279, 271] width 136 height 37
click at [609, 193] on img at bounding box center [608, 194] width 7 height 9
click at [600, 160] on div at bounding box center [609, 165] width 24 height 24
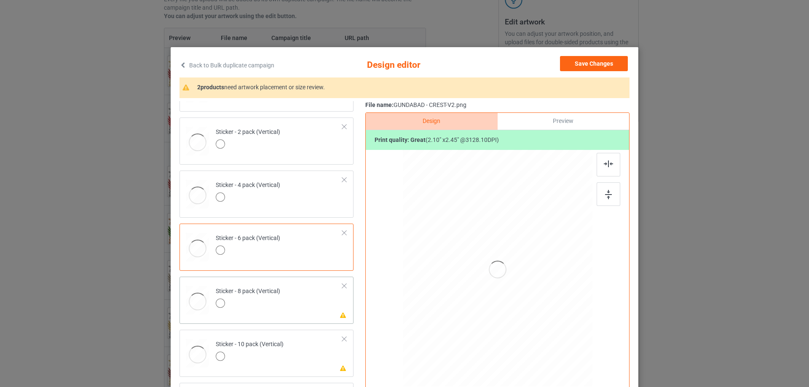
scroll to position [574, 0]
click at [274, 300] on div at bounding box center [248, 304] width 64 height 12
click at [599, 195] on div at bounding box center [609, 194] width 24 height 24
drag, startPoint x: 604, startPoint y: 154, endPoint x: 486, endPoint y: 205, distance: 129.2
click at [603, 153] on div at bounding box center [497, 259] width 219 height 219
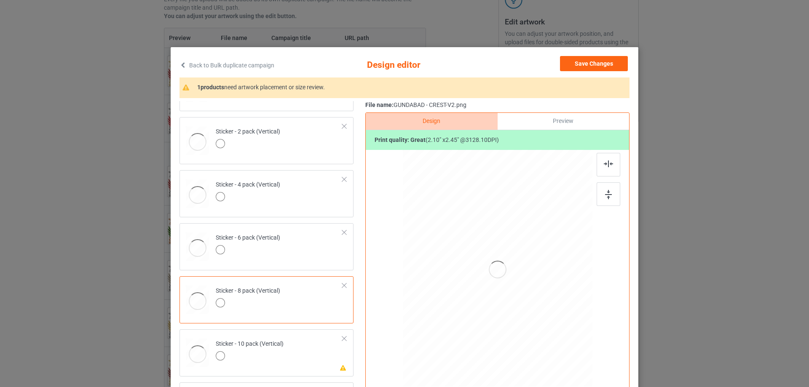
click at [597, 159] on div at bounding box center [609, 165] width 24 height 24
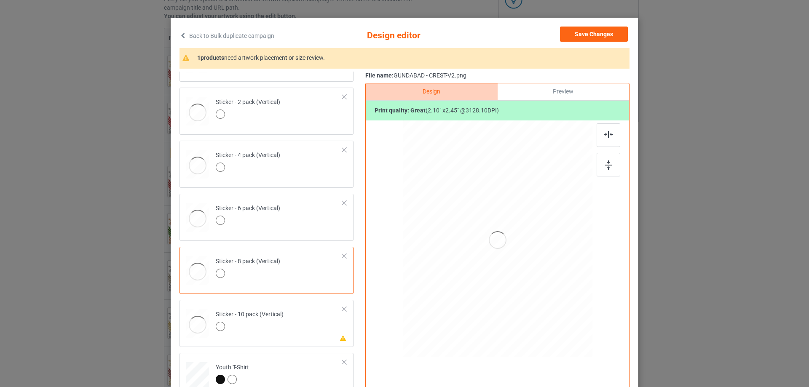
scroll to position [84, 0]
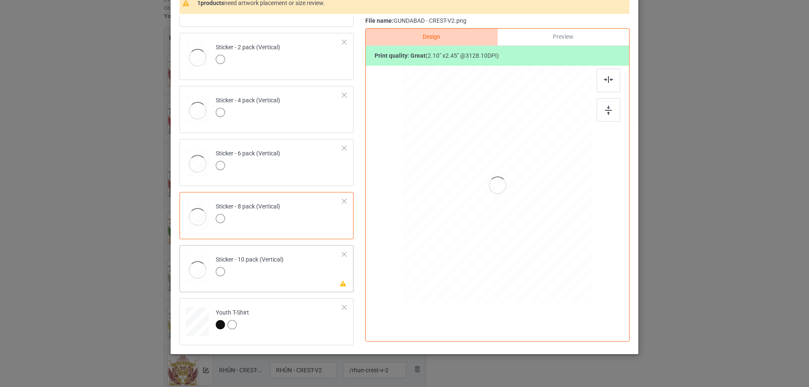
click at [295, 268] on td "Please review artwork placement Sticker - 10 pack (Vertical)" at bounding box center [279, 267] width 136 height 37
click at [606, 108] on img at bounding box center [608, 110] width 7 height 9
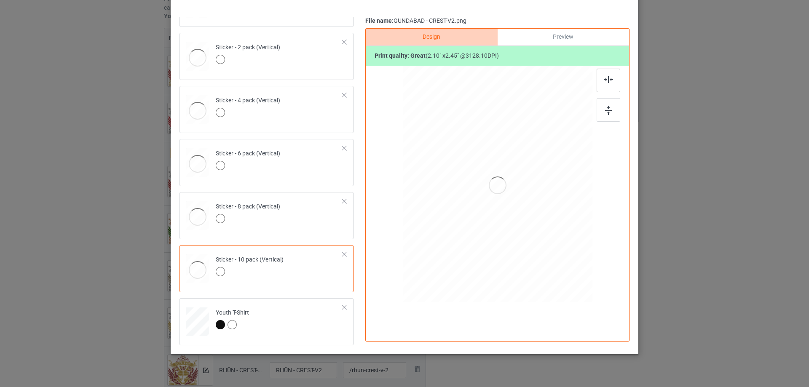
click at [601, 75] on div at bounding box center [609, 81] width 24 height 24
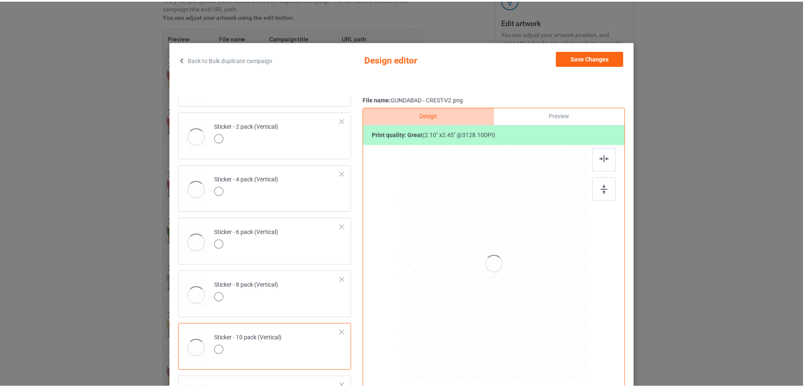
scroll to position [0, 0]
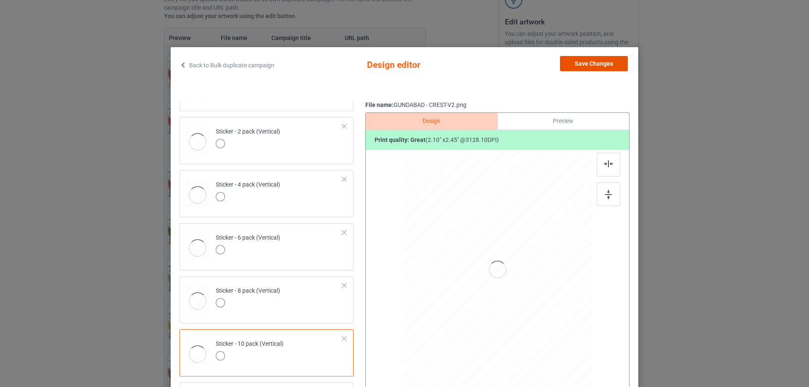
click at [602, 63] on button "Save Changes" at bounding box center [594, 63] width 68 height 15
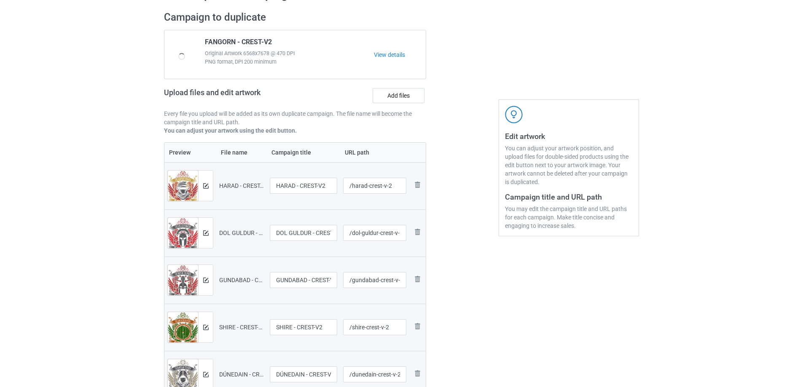
scroll to position [42, 0]
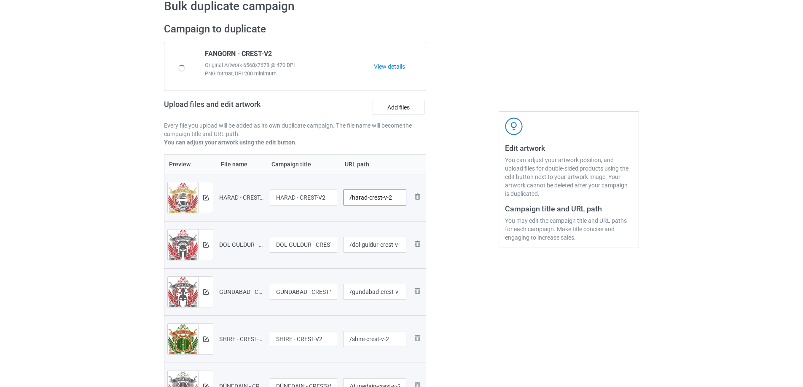
drag, startPoint x: 364, startPoint y: 205, endPoint x: 539, endPoint y: 201, distance: 174.5
type input "/harad-crest-v2"
type input "/dol-guldur-crest-v2"
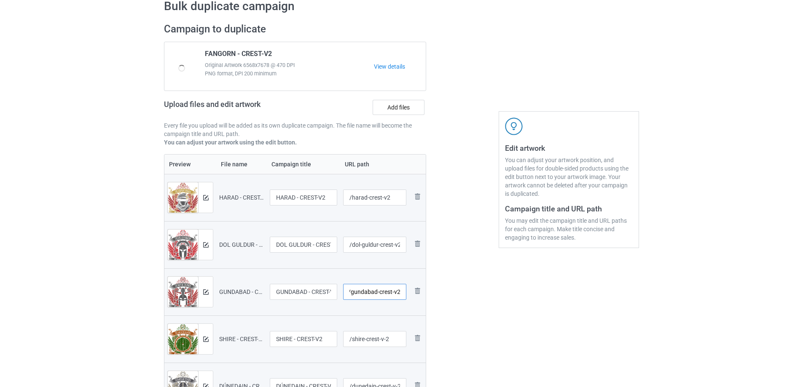
scroll to position [0, 0]
type input "/gundabad-crest-v2"
type input "/shire-crest-v2"
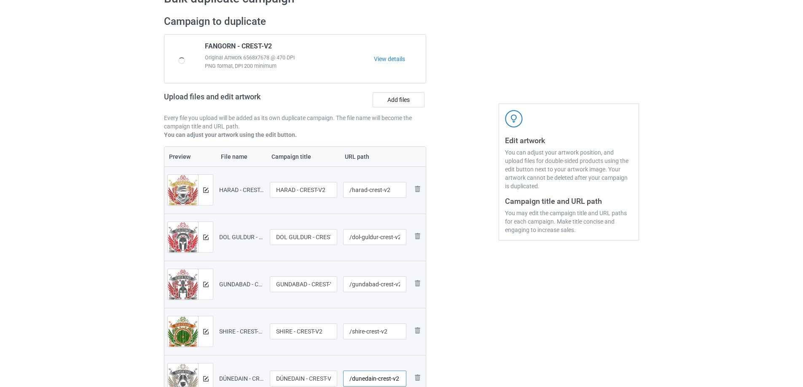
type input "/dunedain-crest-v2"
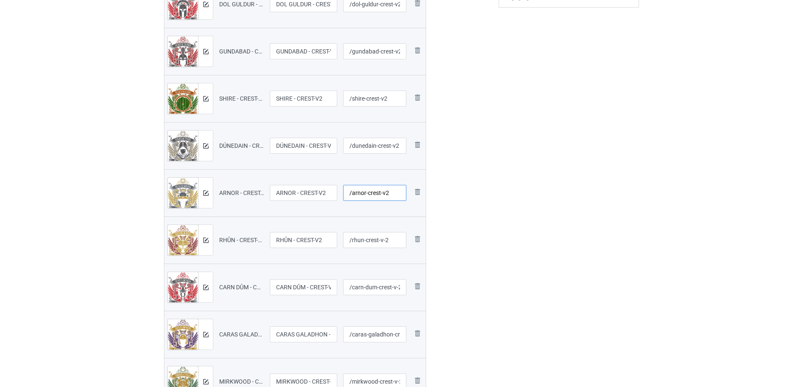
type input "/arnor-crest-v2"
type input "/rhun-crest-v2"
type input "/carn-dum-crest-v2"
type input "/caras-galadhon-crest-v2"
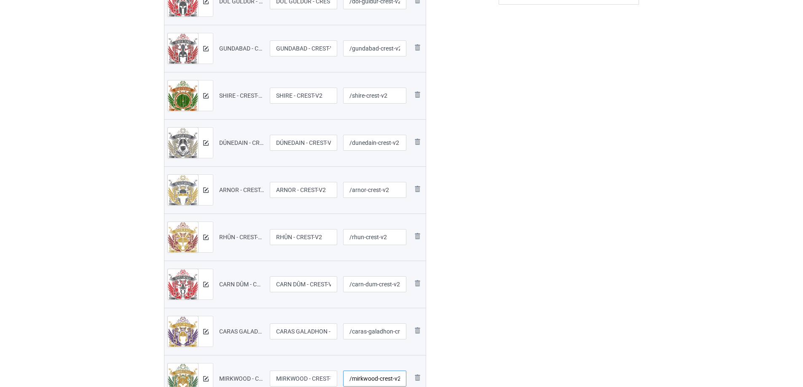
type input "/mirkwood-crest-v2"
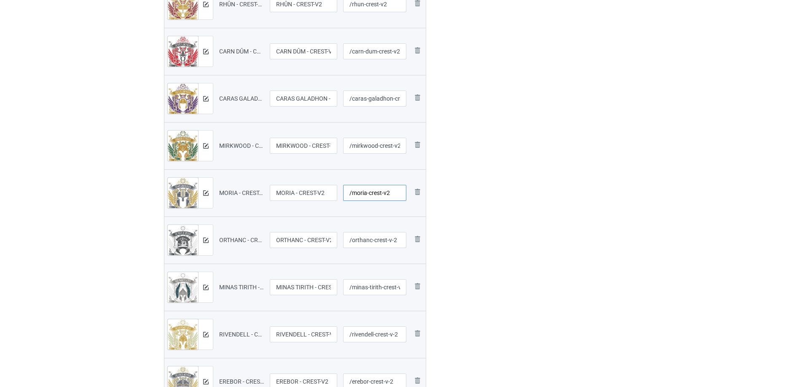
type input "/moria-crest-v2"
type input "/orthanc-crest-v2"
type input "/minas-tirith-crest-v2"
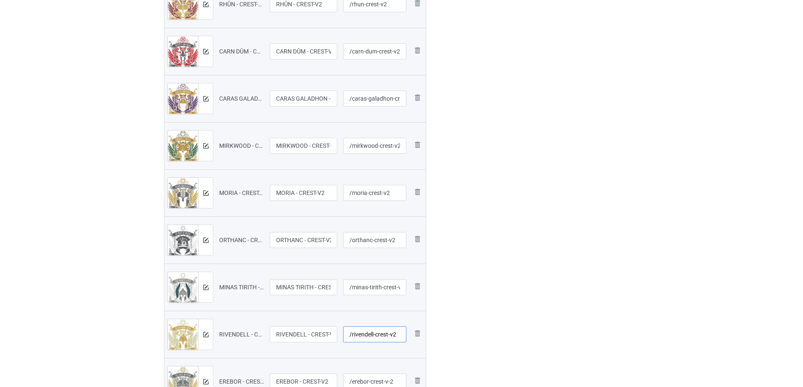
type input "/rivendell-crest-v2"
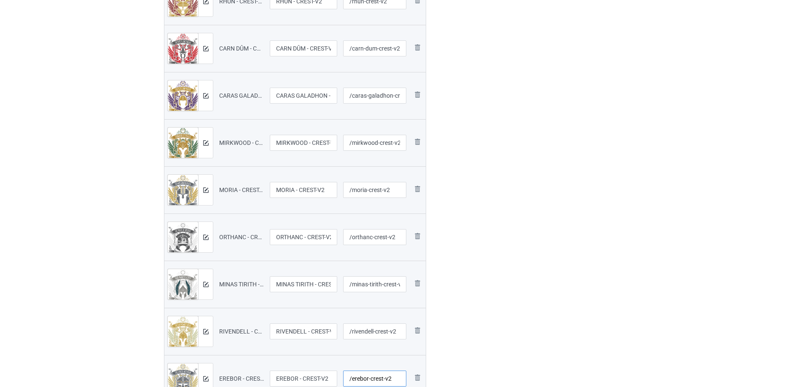
type input "/erebor-crest-v2"
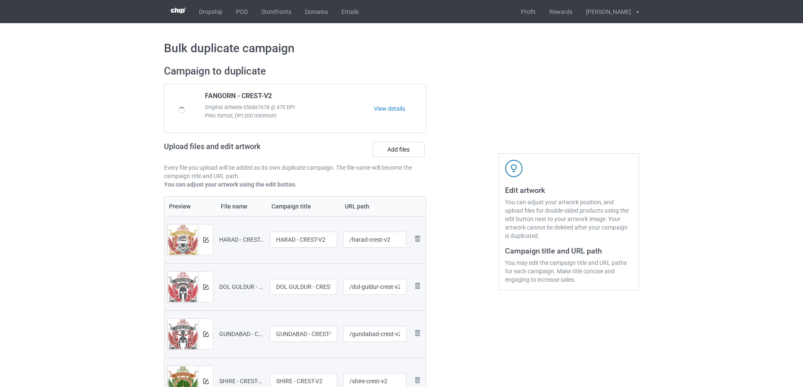
type input "/iron-hills-crest-v2"
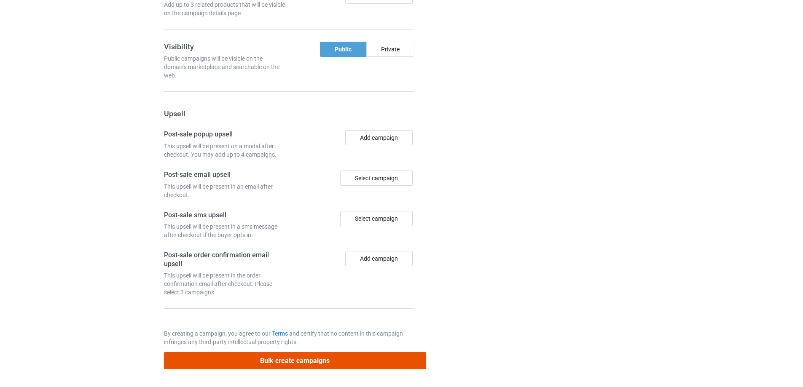
click at [304, 356] on button "Bulk create campaigns" at bounding box center [295, 360] width 262 height 17
